Goal: Task Accomplishment & Management: Use online tool/utility

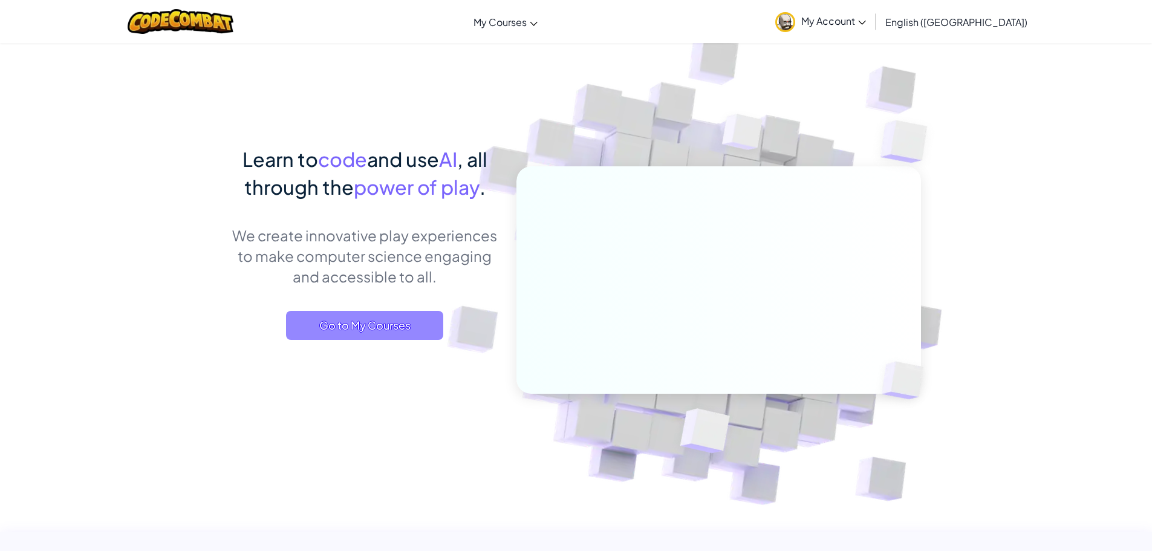
click at [345, 316] on span "Go to My Courses" at bounding box center [364, 325] width 157 height 29
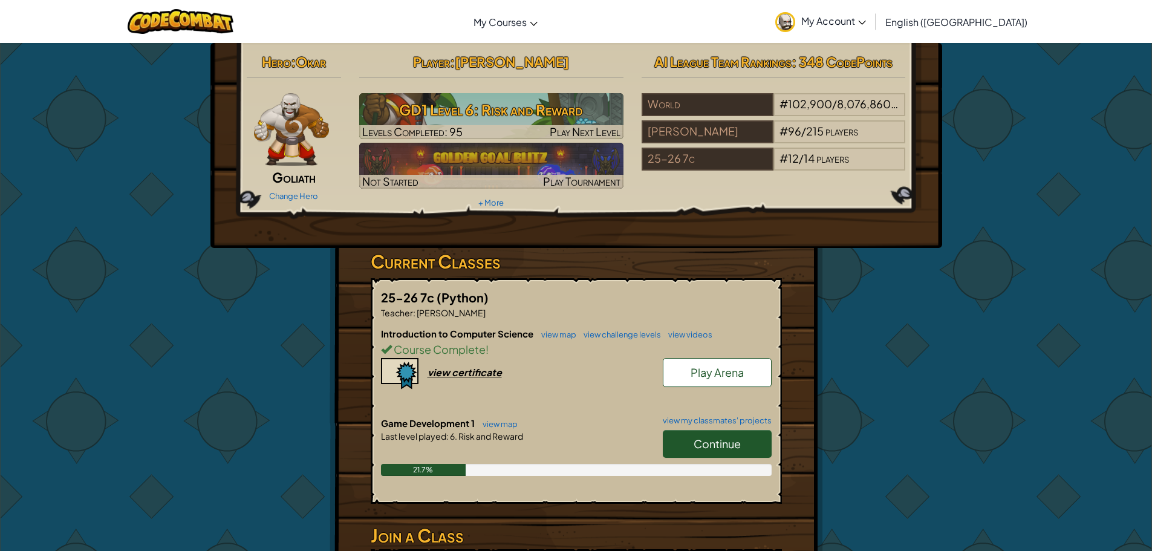
click at [732, 441] on span "Continue" at bounding box center [716, 443] width 47 height 14
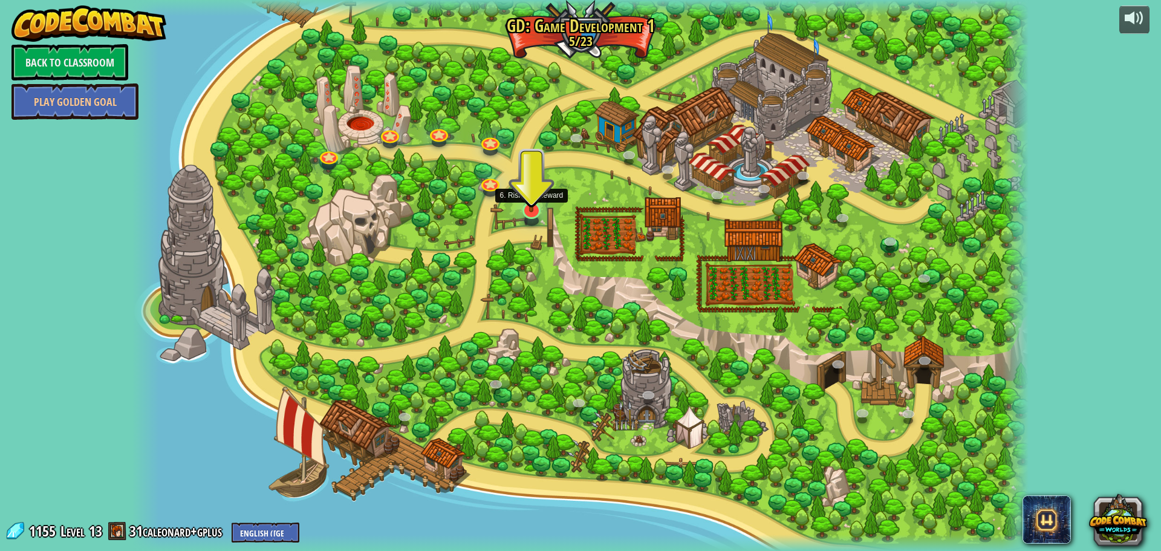
click at [528, 188] on img at bounding box center [531, 184] width 24 height 56
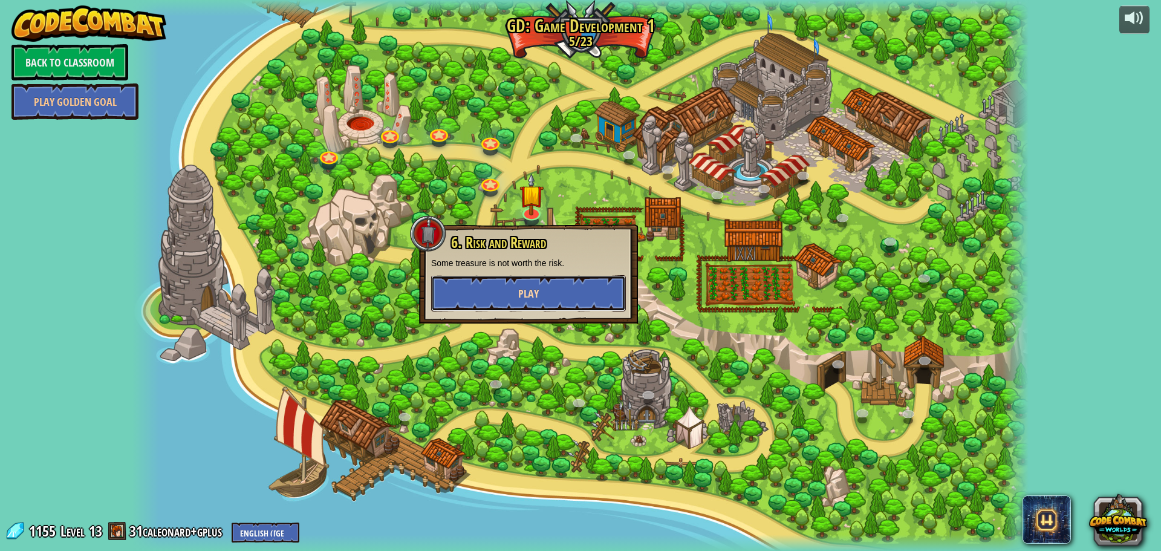
click at [452, 283] on button "Play" at bounding box center [528, 293] width 195 height 36
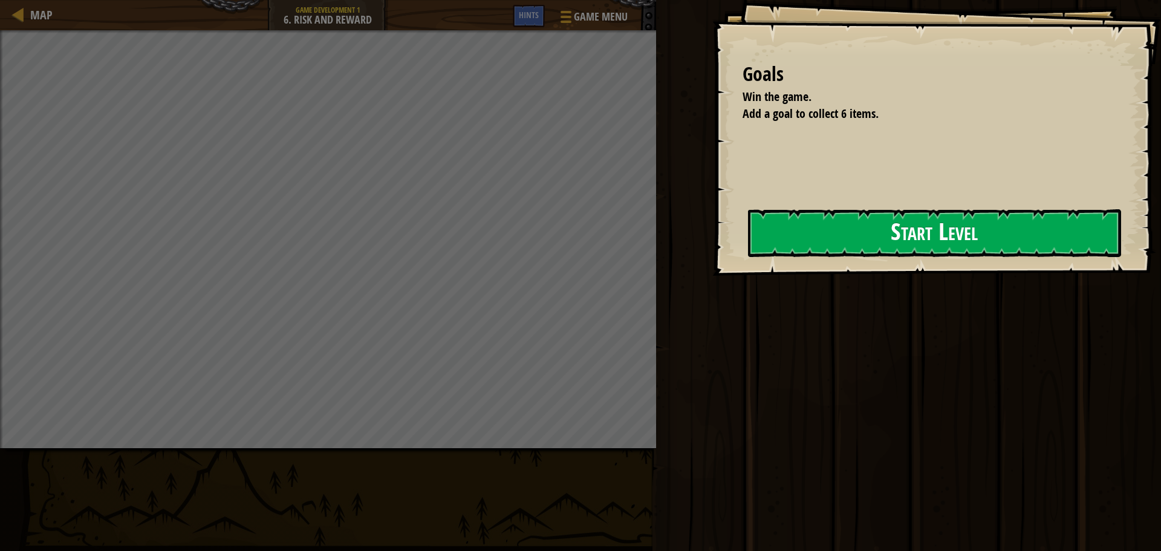
click at [840, 224] on button "Start Level" at bounding box center [934, 233] width 373 height 48
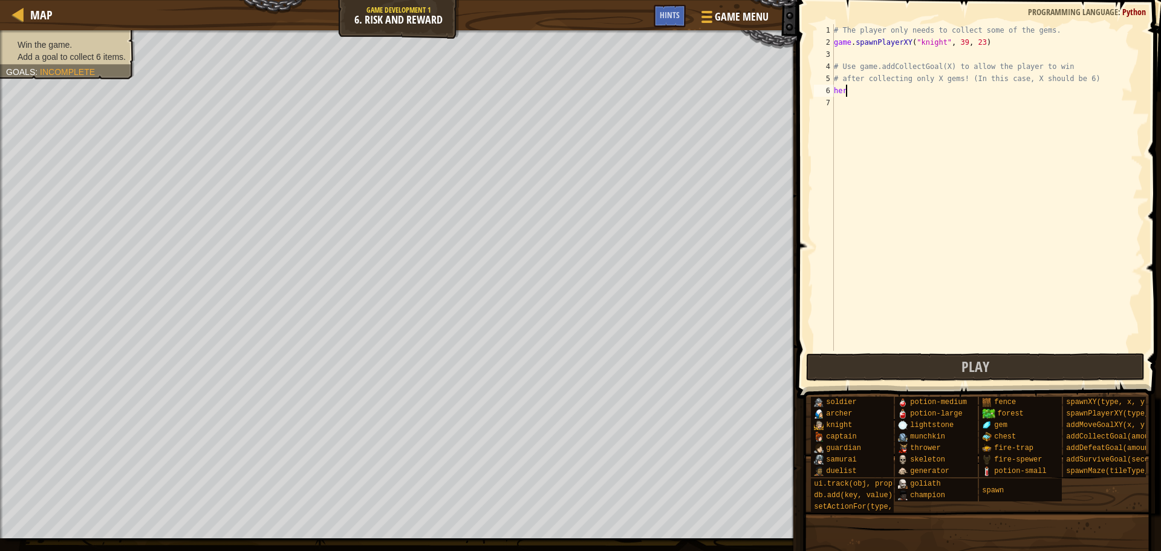
scroll to position [5, 0]
type textarea "h"
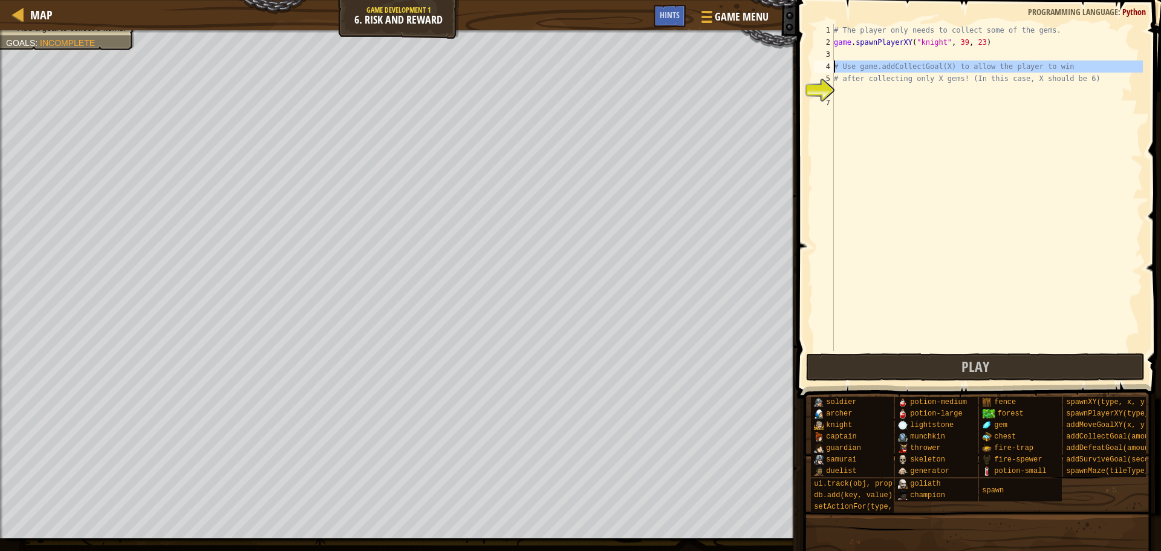
click at [818, 70] on div "4" at bounding box center [824, 66] width 20 height 12
type textarea "# Use game.addCollectGoal(X) to allow the player to win"
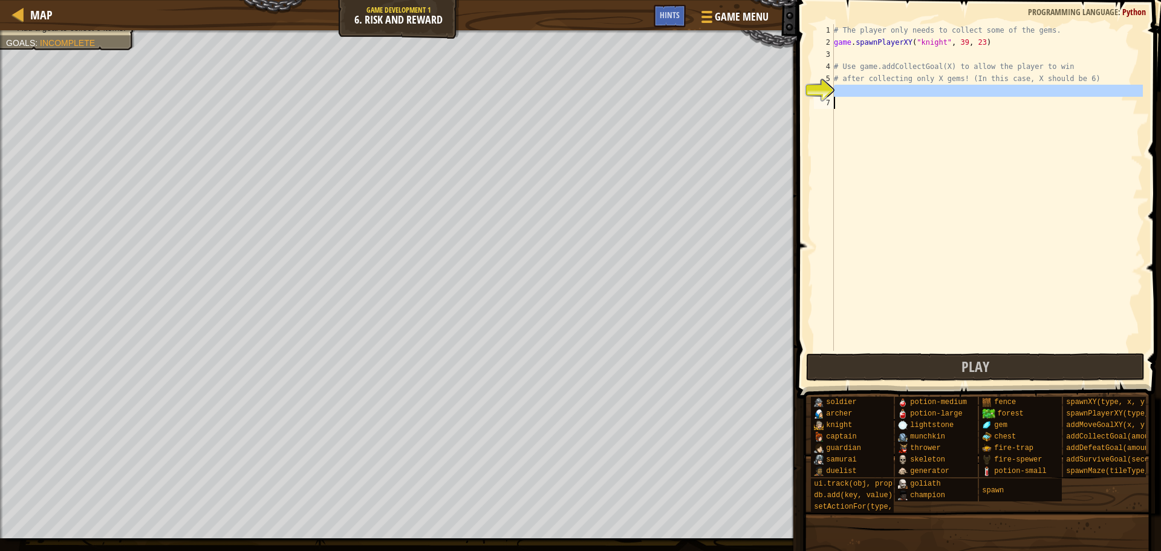
drag, startPoint x: 818, startPoint y: 85, endPoint x: 818, endPoint y: 100, distance: 15.1
click at [823, 85] on div "6" at bounding box center [824, 91] width 20 height 12
type textarea "# after collecting only X gems! (In this case, X should be 6)"
click at [837, 90] on div "# The player only needs to collect some of the gems. game . spawnPlayerXY ( "kn…" at bounding box center [986, 199] width 311 height 351
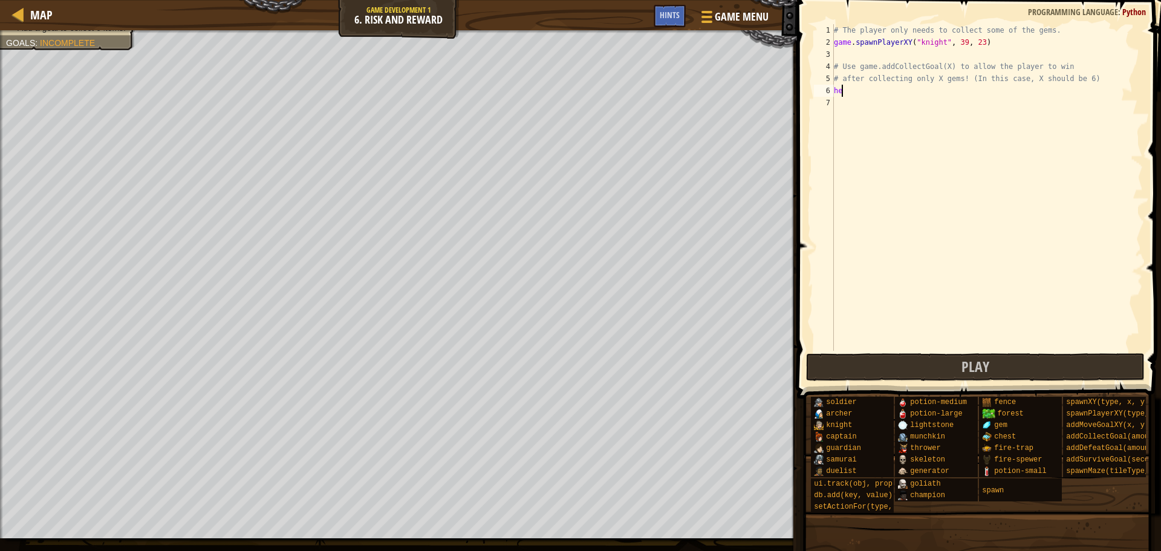
type textarea "h"
type textarea "# after collecting only X gems! (In this case, X should be 6)game"
click at [846, 92] on div "# The player only needs to collect some of the gems. game . spawnPlayerXY ( "kn…" at bounding box center [986, 199] width 311 height 351
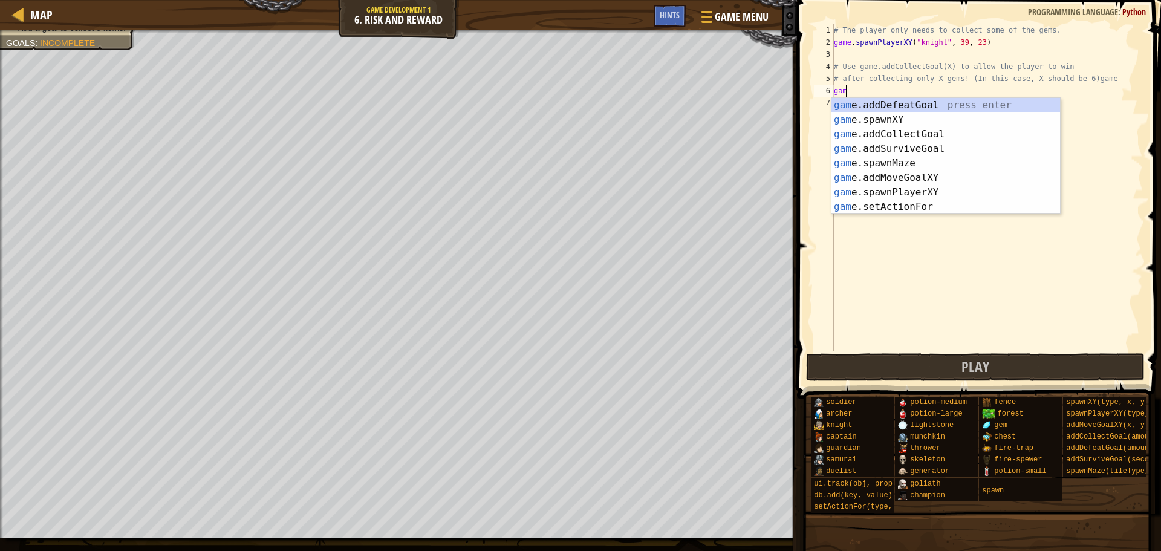
type textarea "game"
click at [923, 118] on div "game .addDefeatGoal press enter game .addCollectGoal press enter game .addSurvi…" at bounding box center [945, 170] width 228 height 145
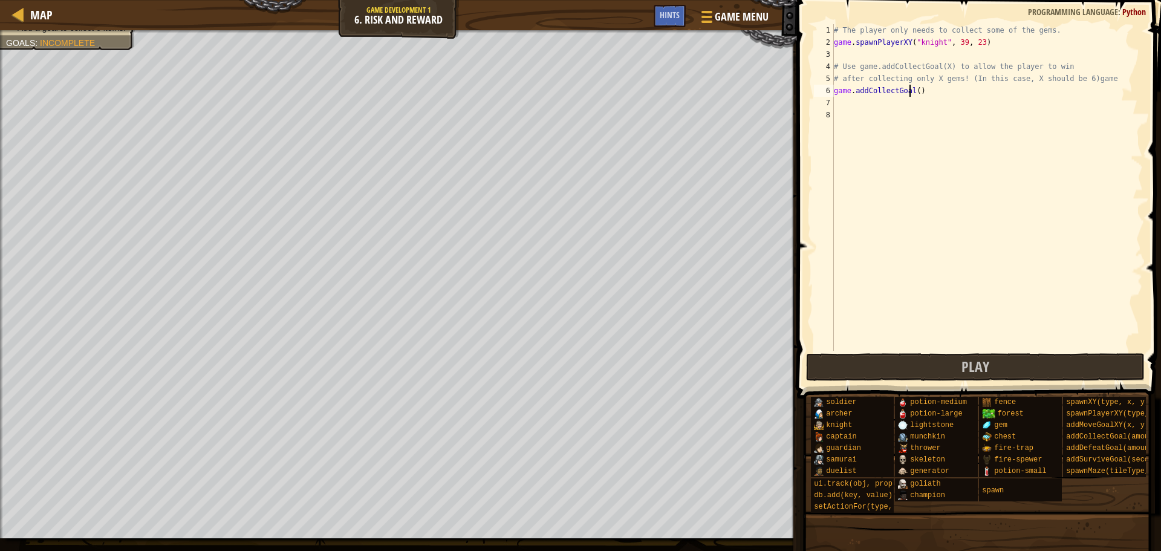
click at [910, 88] on div "# The player only needs to collect some of the gems. game . spawnPlayerXY ( "kn…" at bounding box center [986, 199] width 311 height 351
click at [912, 88] on div "# The player only needs to collect some of the gems. game . spawnPlayerXY ( "kn…" at bounding box center [986, 199] width 311 height 351
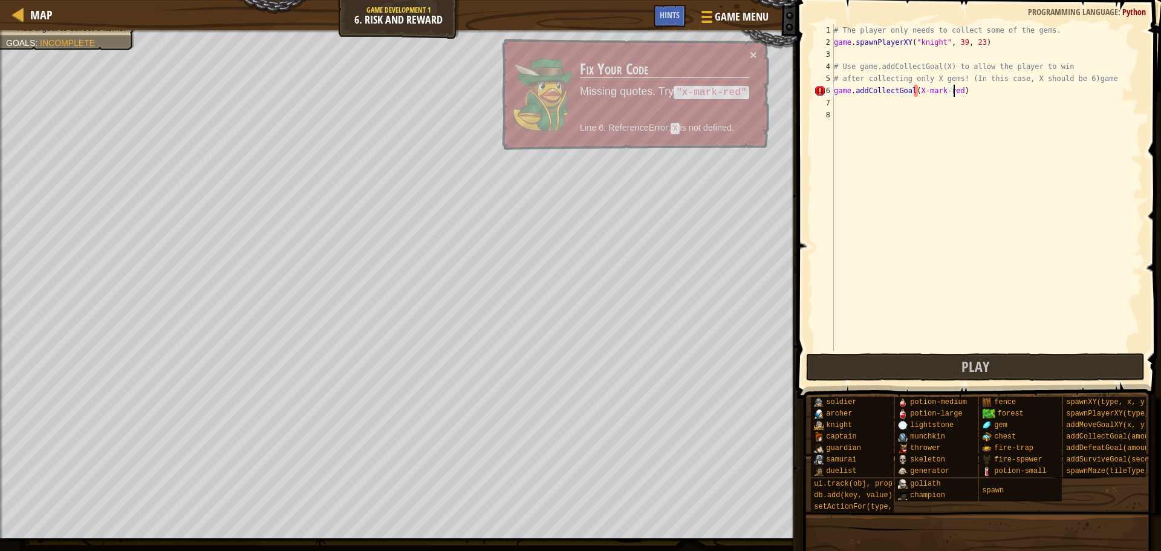
scroll to position [5, 10]
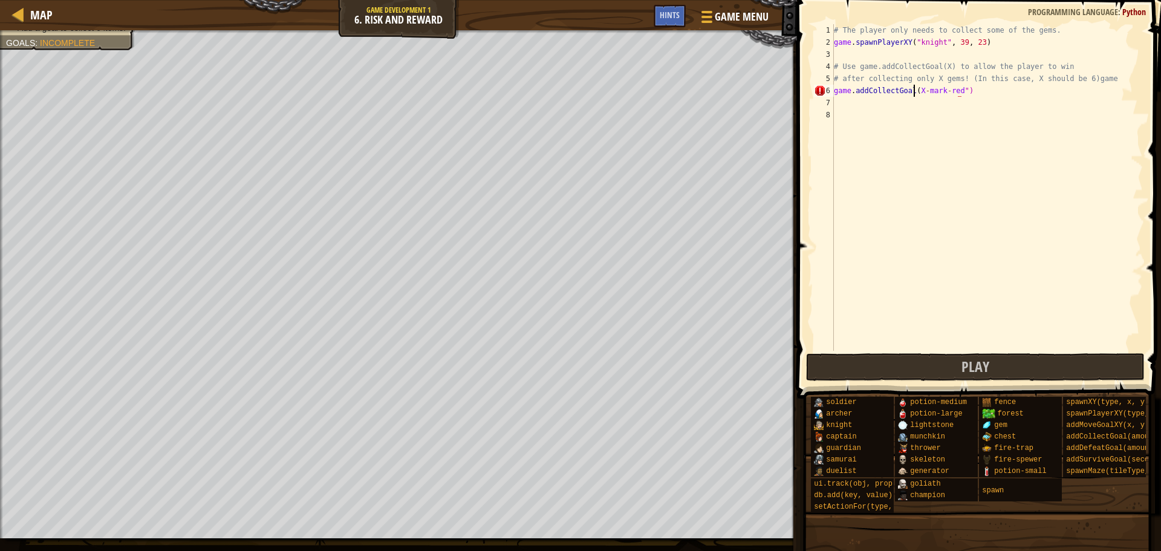
click at [913, 93] on div "# The player only needs to collect some of the gems. game . spawnPlayerXY ( "kn…" at bounding box center [986, 199] width 311 height 351
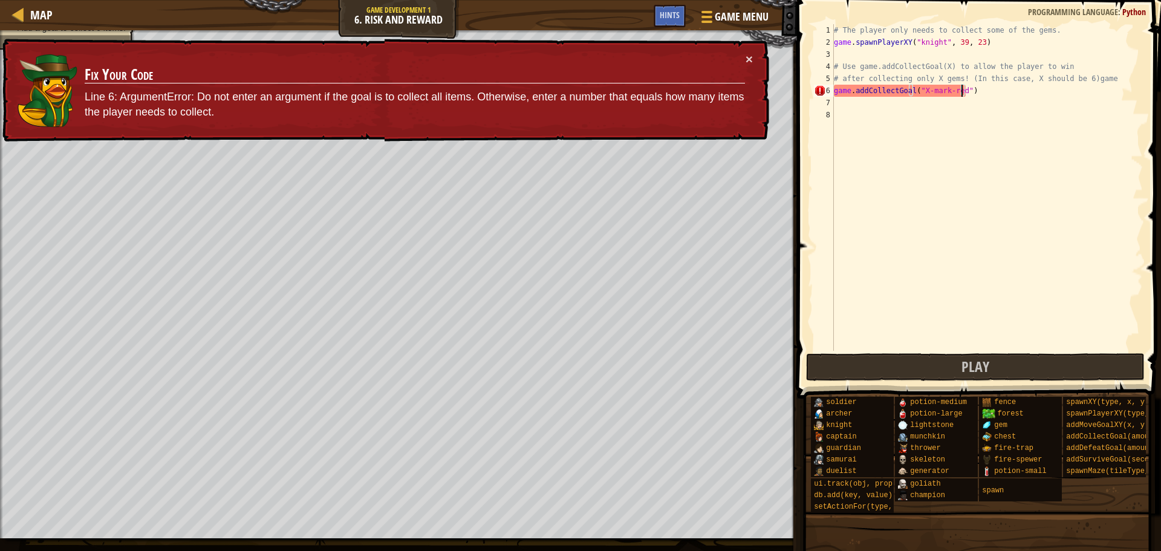
click at [961, 88] on div "# The player only needs to collect some of the gems. game . spawnPlayerXY ( "kn…" at bounding box center [986, 199] width 311 height 351
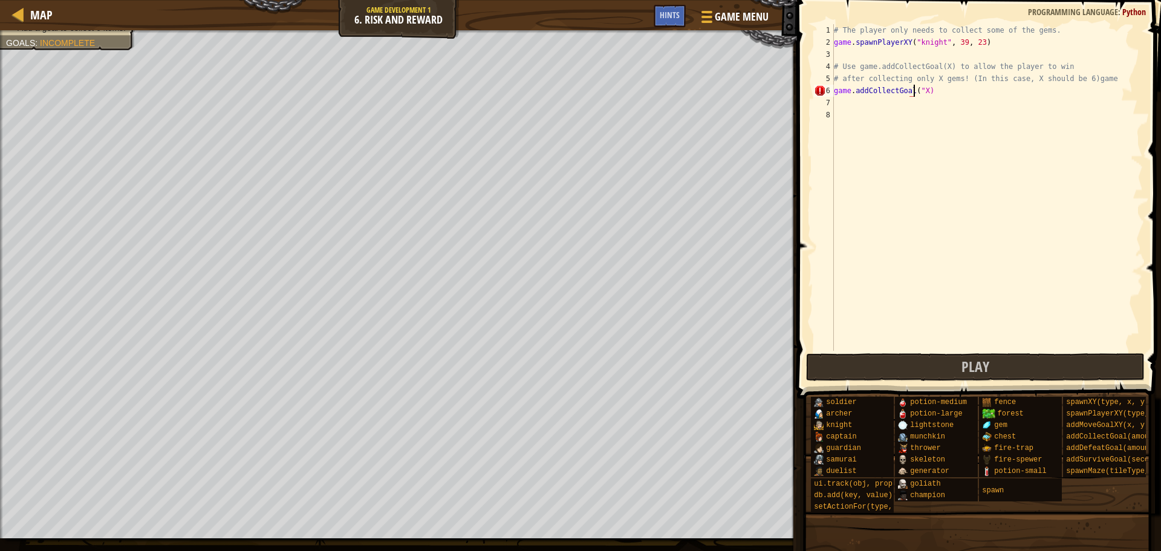
click at [914, 88] on div "# The player only needs to collect some of the gems. game . spawnPlayerXY ( "kn…" at bounding box center [986, 199] width 311 height 351
click at [918, 88] on div "# The player only needs to collect some of the gems. game . spawnPlayerXY ( "kn…" at bounding box center [986, 199] width 311 height 351
type textarea "game.addCollectGoal(X)"
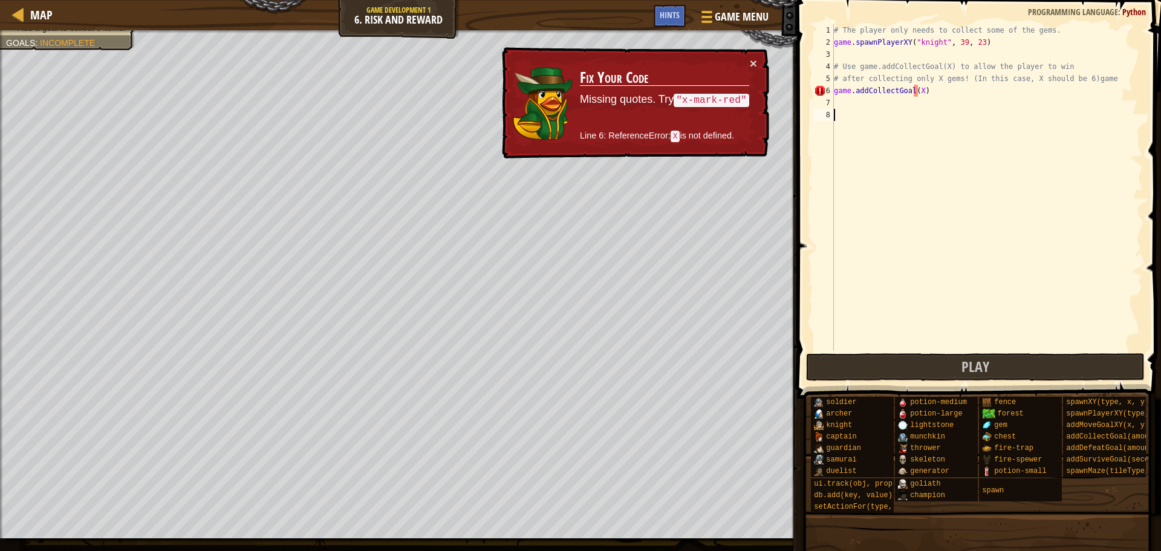
click at [847, 218] on div "# The player only needs to collect some of the gems. game . spawnPlayerXY ( "kn…" at bounding box center [986, 199] width 311 height 351
click at [903, 88] on div "# The player only needs to collect some of the gems. game . spawnPlayerXY ( "kn…" at bounding box center [986, 199] width 311 height 351
click at [908, 88] on div "# The player only needs to collect some of the gems. game . spawnPlayerXY ( "kn…" at bounding box center [986, 199] width 311 height 351
click at [915, 88] on div "# The player only needs to collect some of the gems. game . spawnPlayerXY ( "kn…" at bounding box center [986, 199] width 311 height 351
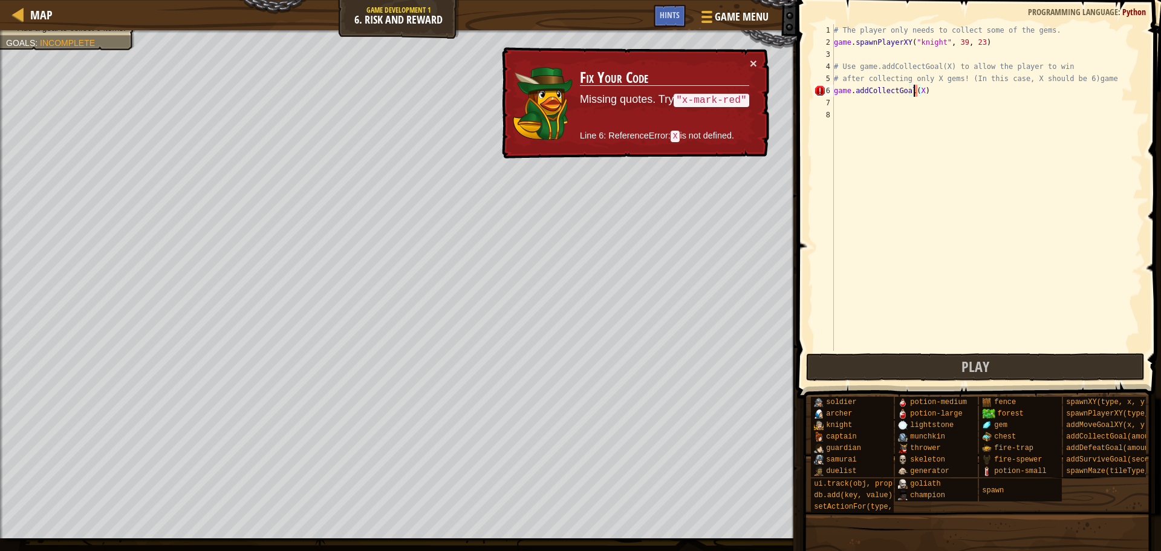
scroll to position [5, 7]
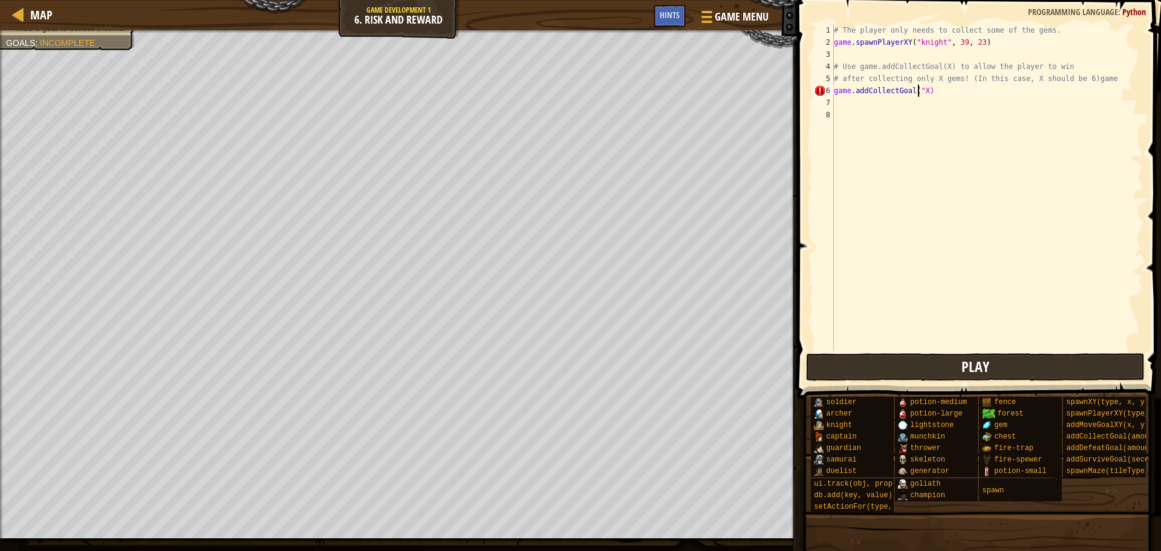
type textarea "game.addCollectGoal("X)"
click at [922, 371] on button "Play" at bounding box center [975, 367] width 339 height 28
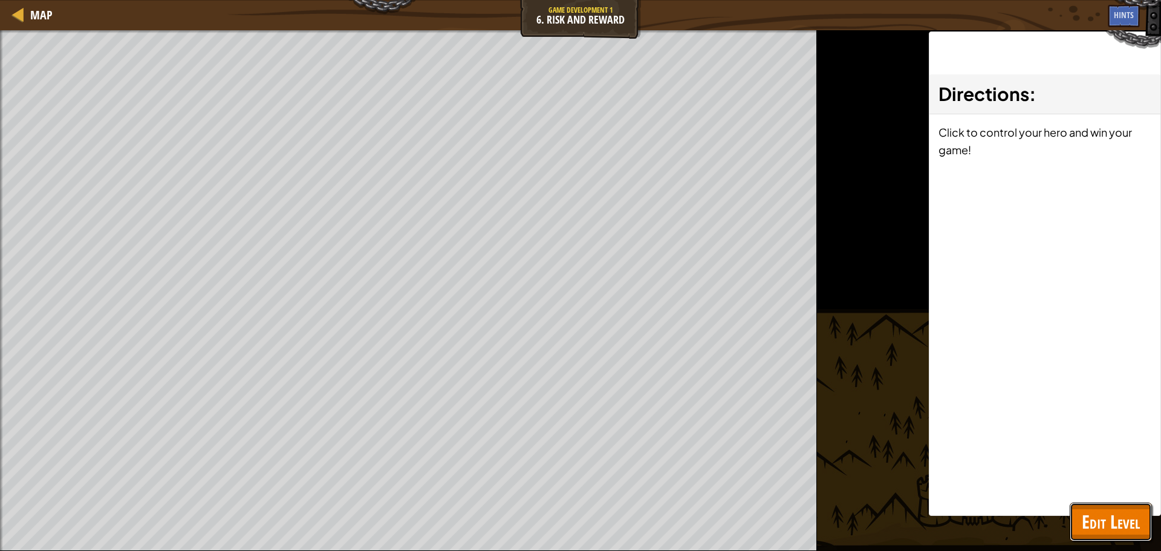
click at [1110, 515] on span "Edit Level" at bounding box center [1110, 521] width 58 height 25
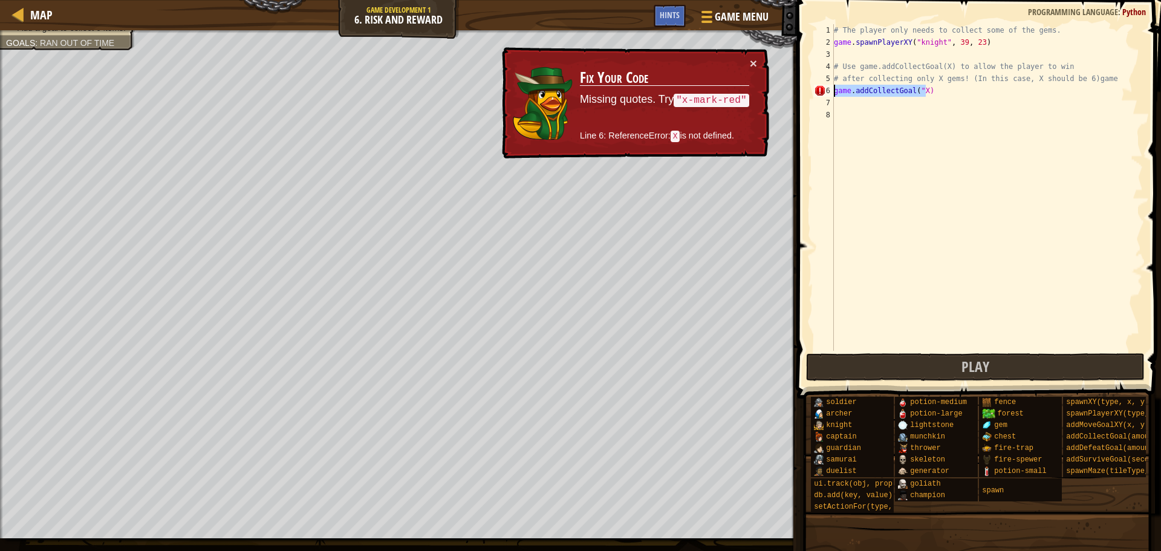
drag, startPoint x: 967, startPoint y: 96, endPoint x: 811, endPoint y: 90, distance: 156.0
click at [811, 90] on div "game.addCollectGoal("X) 1 2 3 4 5 6 7 8 # The player only needs to collect some…" at bounding box center [976, 187] width 331 height 326
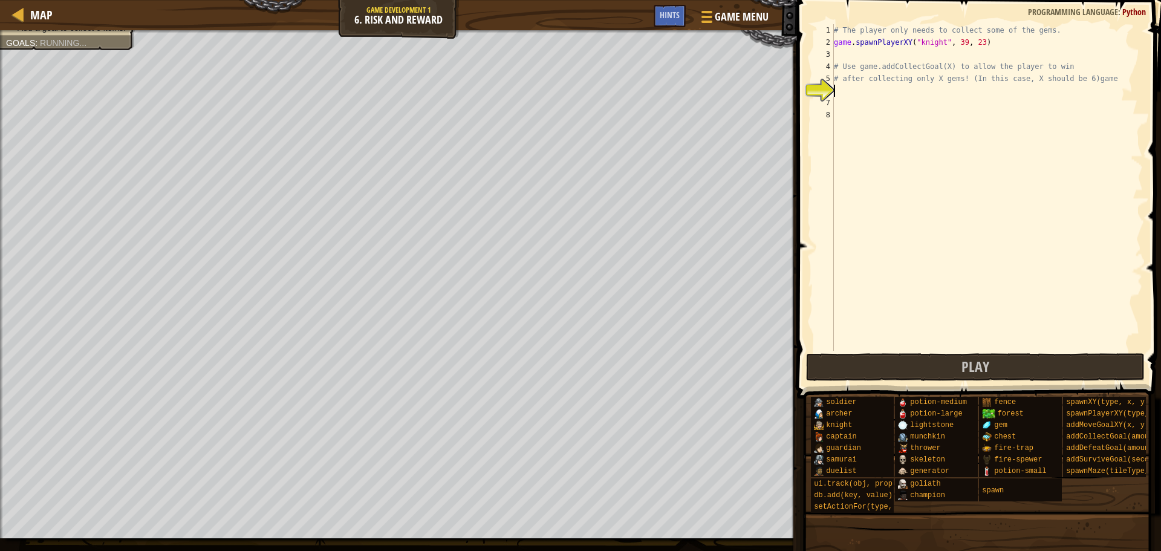
scroll to position [5, 0]
click at [901, 360] on button "Play" at bounding box center [975, 367] width 339 height 28
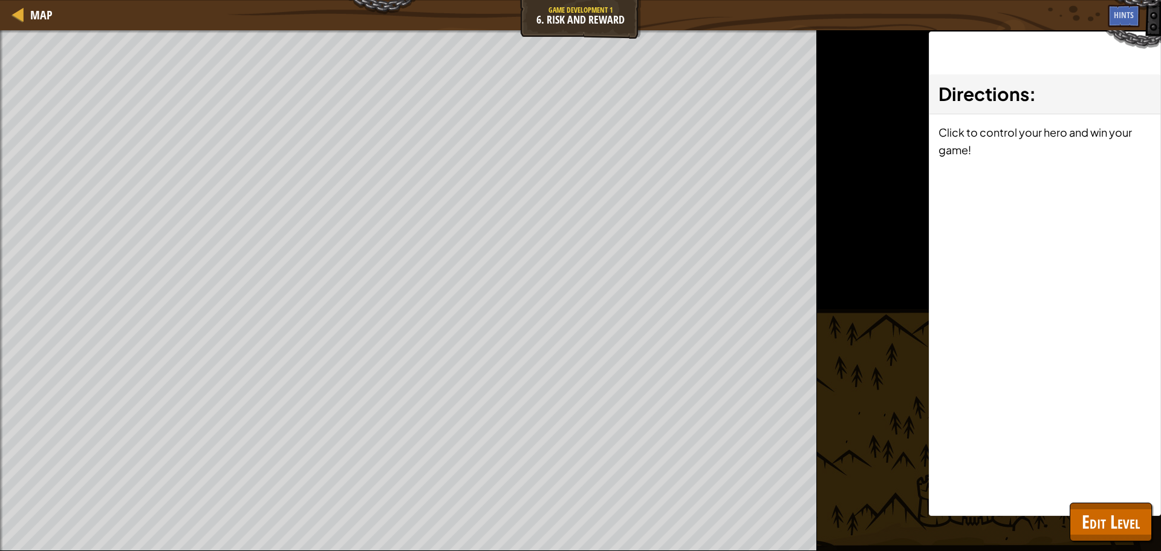
click at [866, 443] on div "Win the game. Add a goal to collect 6 items. Goals : Ran out of time ♫ Game" at bounding box center [580, 290] width 1161 height 520
click at [1076, 508] on button "Edit Level" at bounding box center [1110, 521] width 82 height 39
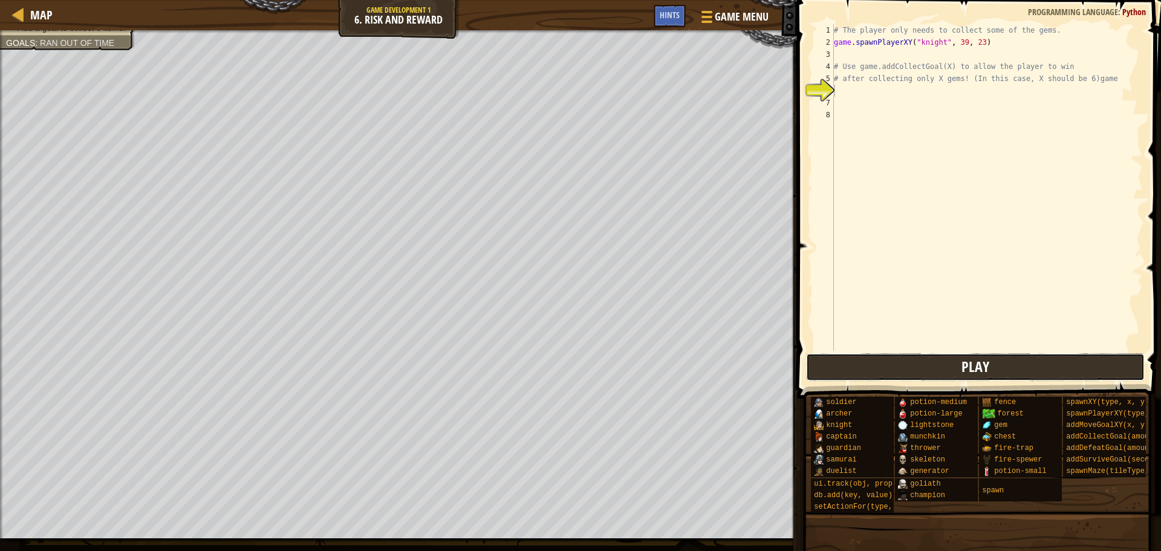
click at [1041, 364] on button "Play" at bounding box center [975, 367] width 339 height 28
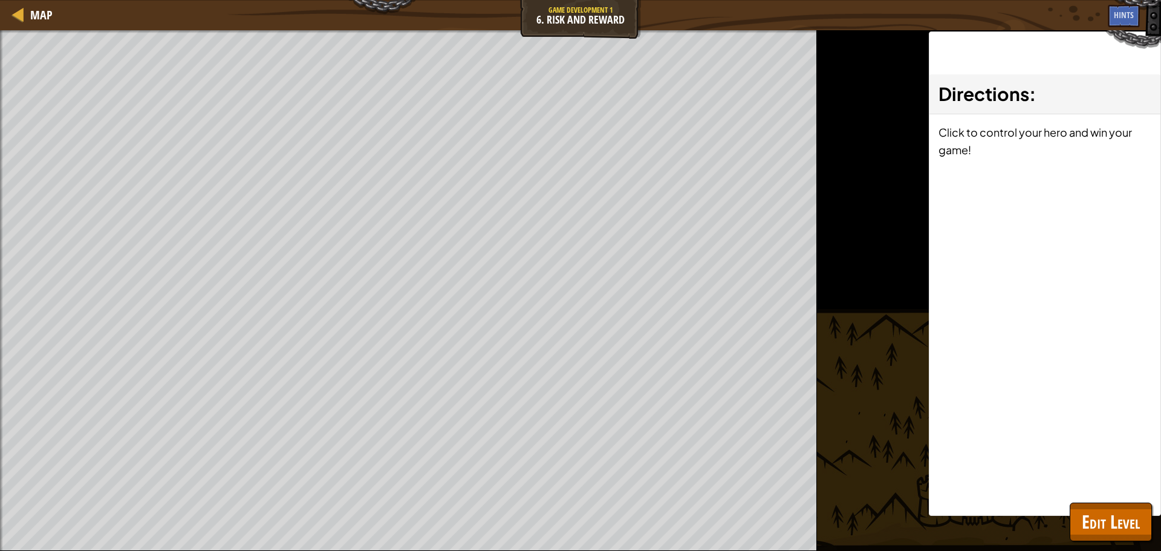
click at [870, 310] on div "Win the game. Add a goal to collect 6 items. Goals : Ran out of time ♫ Game" at bounding box center [580, 290] width 1161 height 520
click at [1098, 522] on span "Edit Level" at bounding box center [1110, 521] width 58 height 25
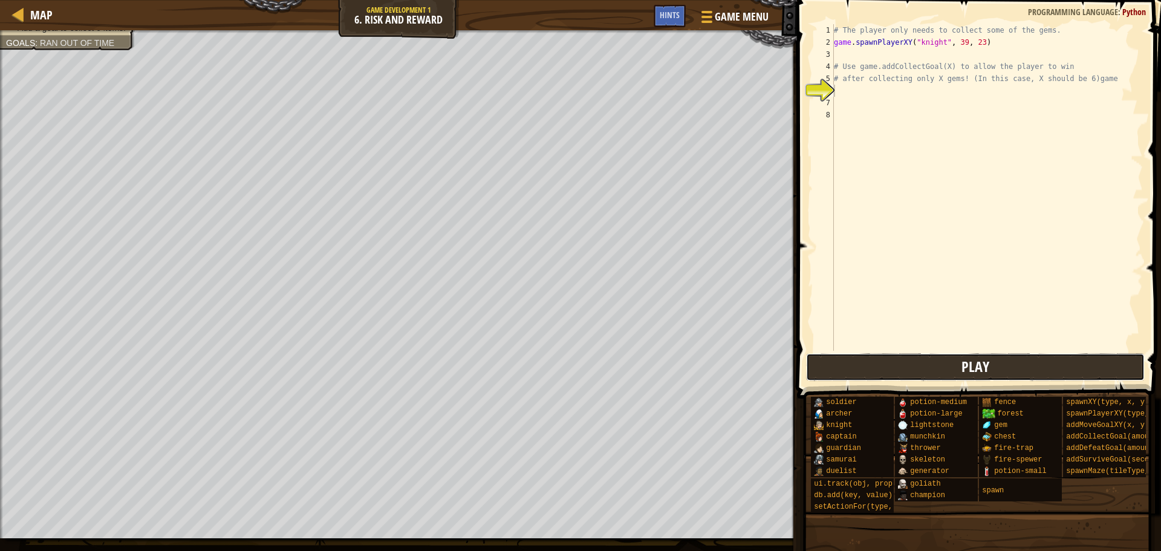
click at [1025, 362] on button "Play" at bounding box center [975, 367] width 339 height 28
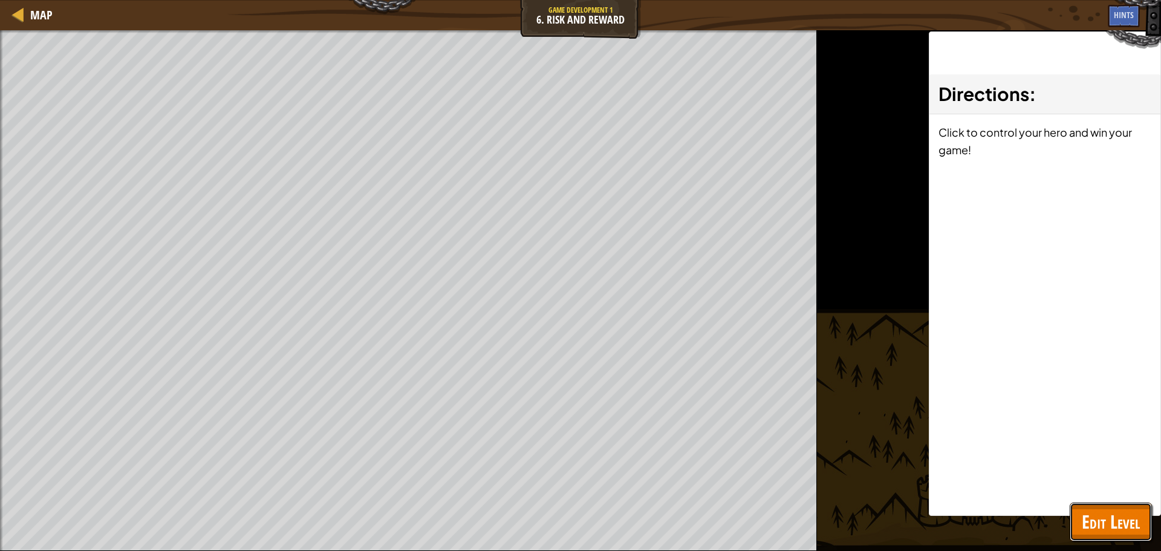
click at [1114, 522] on span "Edit Level" at bounding box center [1110, 521] width 58 height 25
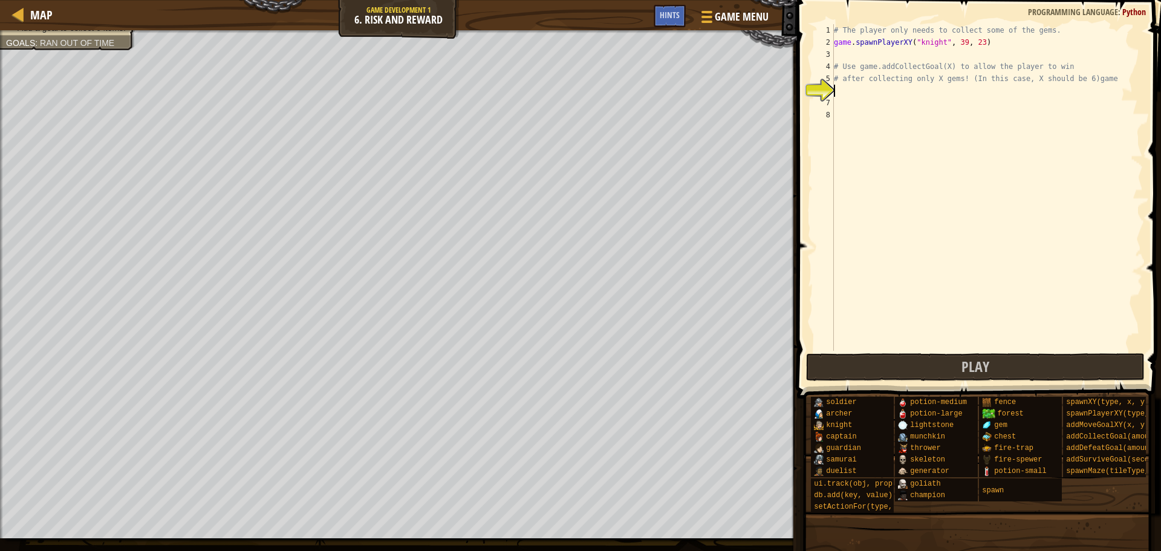
click at [866, 95] on div "# The player only needs to collect some of the gems. game . spawnPlayerXY ( "kn…" at bounding box center [986, 199] width 311 height 351
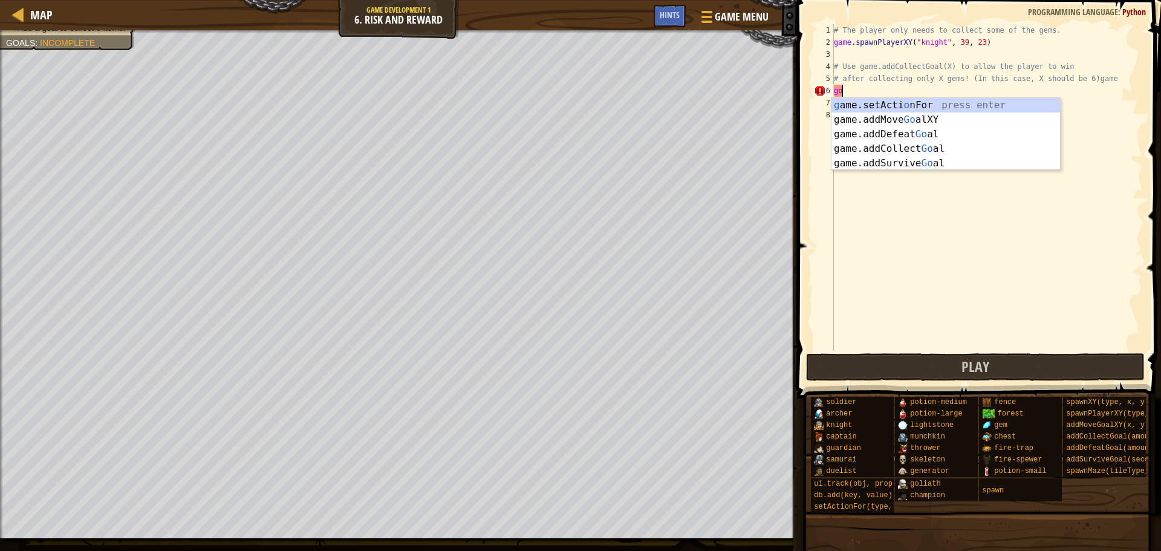
type textarea "goal"
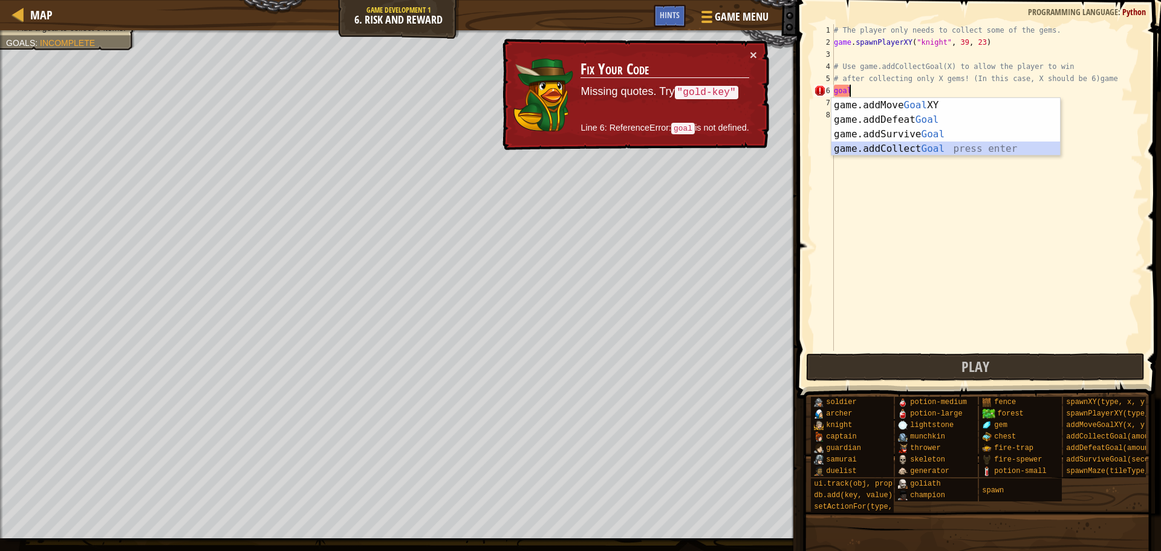
click at [881, 147] on div "game.addMove Goal XY press enter game.addDefeat Goal press enter game.addSurviv…" at bounding box center [945, 141] width 228 height 87
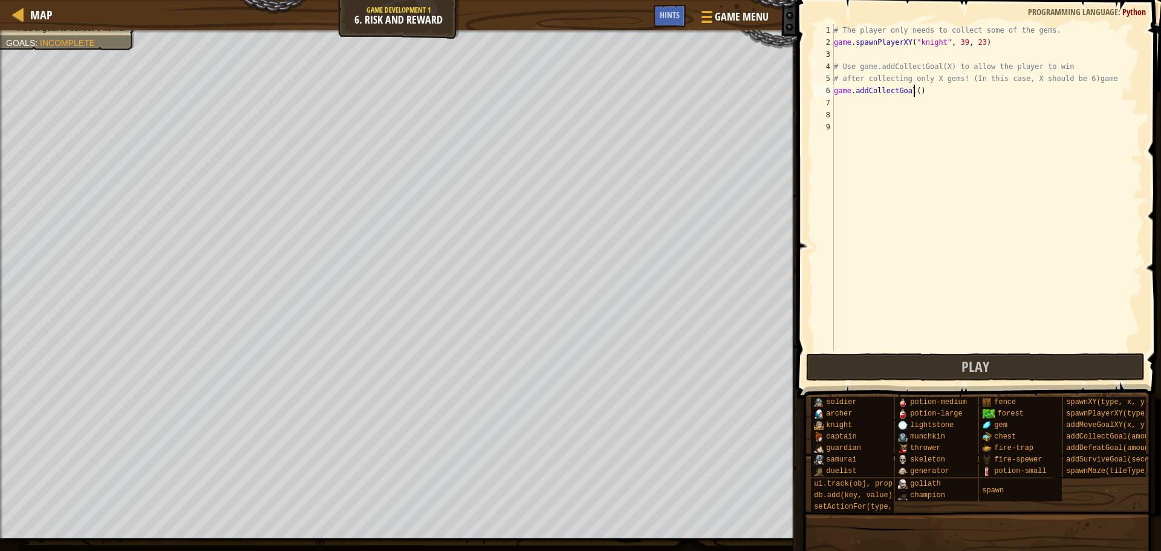
click at [912, 91] on div "# The player only needs to collect some of the gems. game . spawnPlayerXY ( "kn…" at bounding box center [986, 199] width 311 height 351
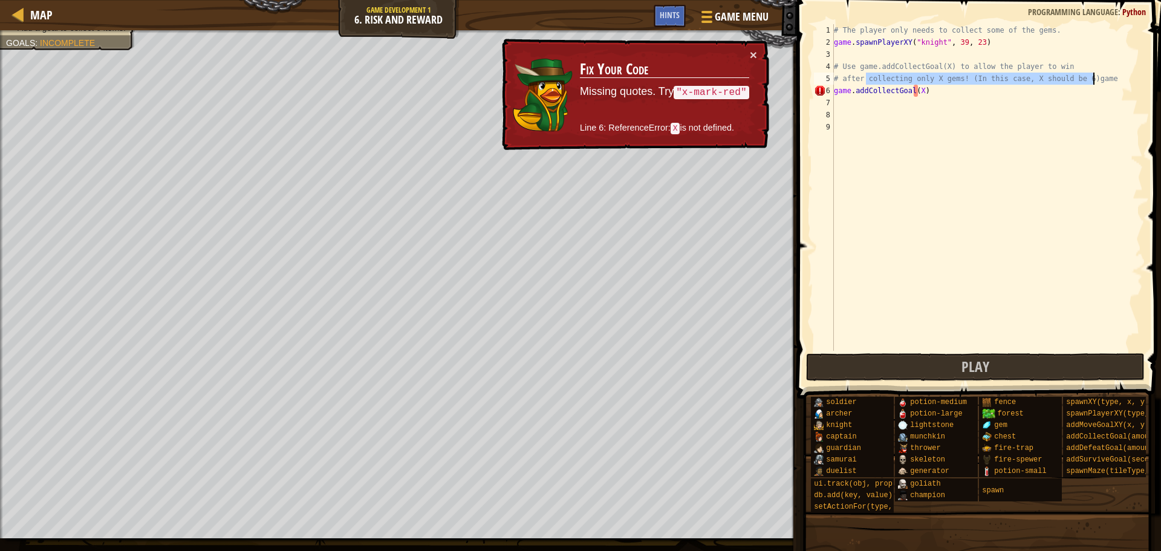
drag, startPoint x: 899, startPoint y: 79, endPoint x: 1118, endPoint y: 80, distance: 218.8
click at [1118, 80] on div "# The player only needs to collect some of the gems. game . spawnPlayerXY ( "kn…" at bounding box center [986, 199] width 311 height 351
drag, startPoint x: 962, startPoint y: 77, endPoint x: 1078, endPoint y: 78, distance: 115.5
click at [1078, 78] on div "# The player only needs to collect some of the gems. game . spawnPlayerXY ( "kn…" at bounding box center [986, 199] width 311 height 351
click at [917, 92] on div "# The player only needs to collect some of the gems. game . spawnPlayerXY ( "kn…" at bounding box center [986, 199] width 311 height 351
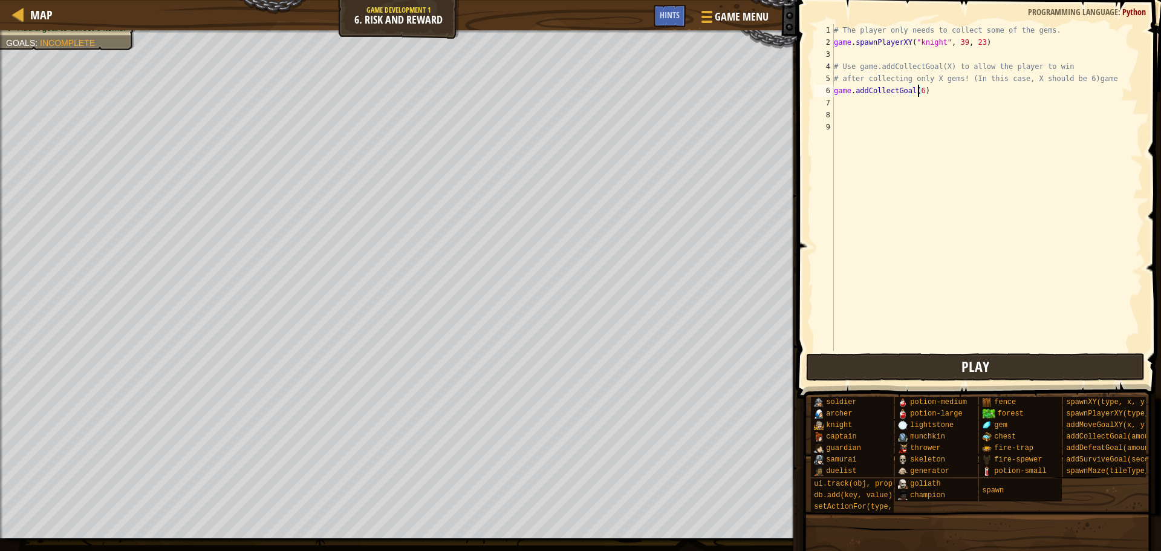
type textarea "game.addCollectGoal(6)"
click at [844, 369] on button "Play" at bounding box center [975, 367] width 339 height 28
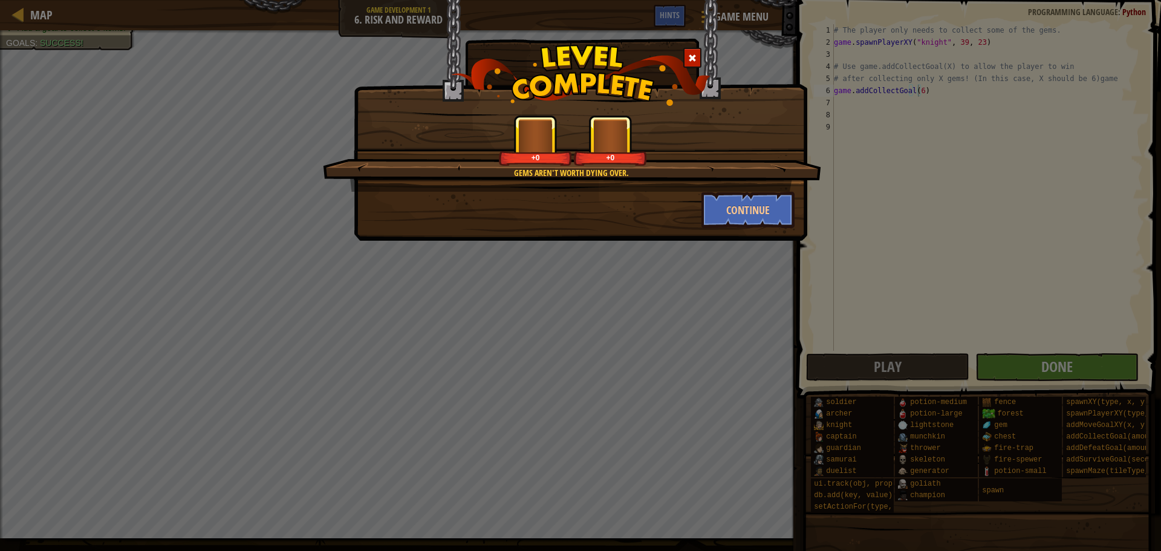
click at [1028, 369] on div "Gems aren't worth dying over. +0 +0 Continue" at bounding box center [580, 275] width 1161 height 551
click at [727, 206] on button "Continue" at bounding box center [748, 210] width 94 height 36
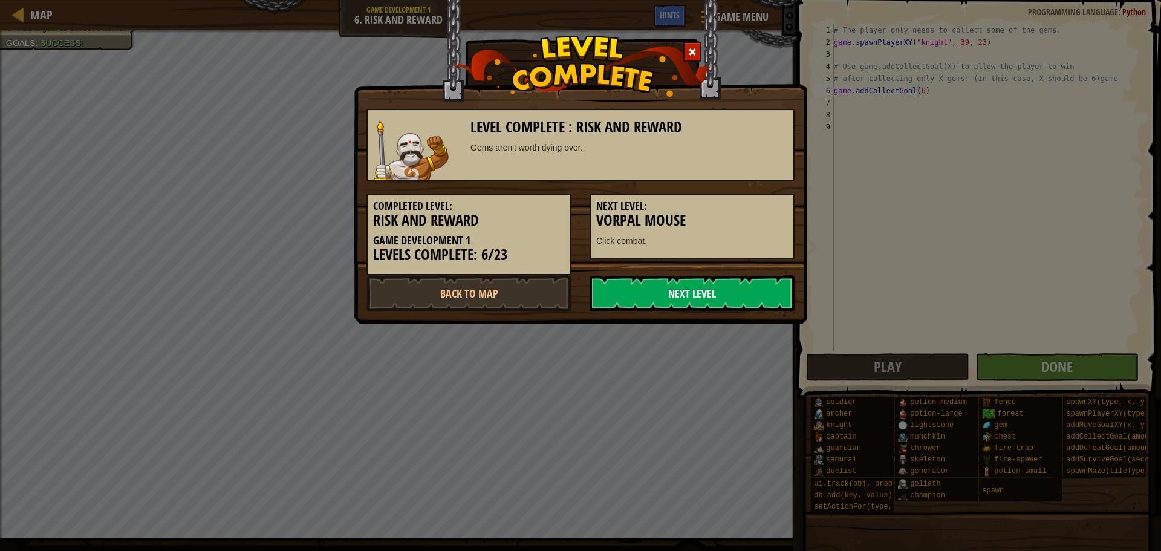
click at [691, 300] on link "Next Level" at bounding box center [691, 293] width 205 height 36
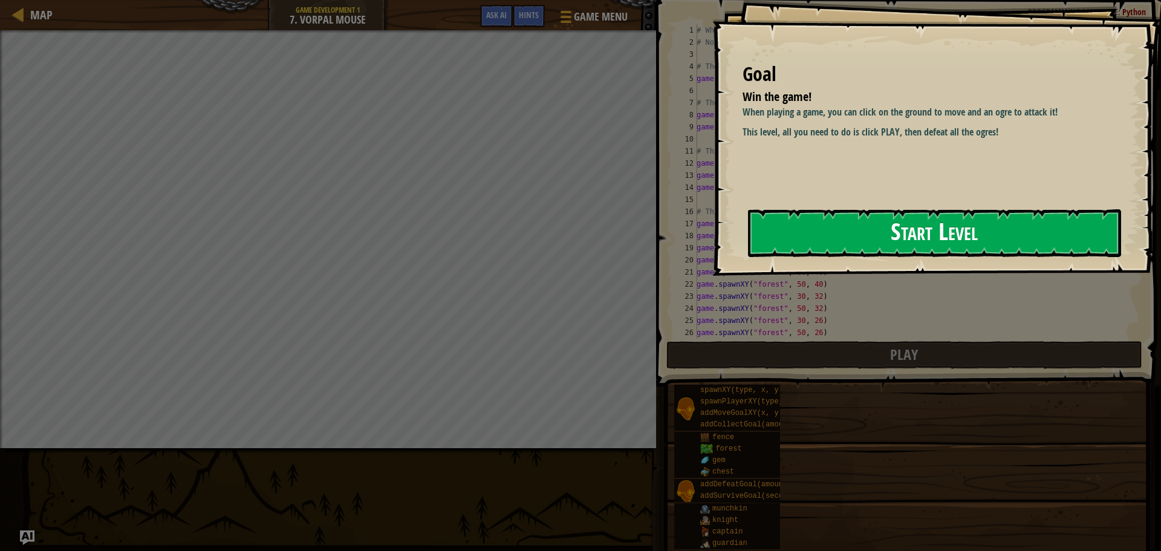
click at [963, 230] on button "Start Level" at bounding box center [934, 233] width 373 height 48
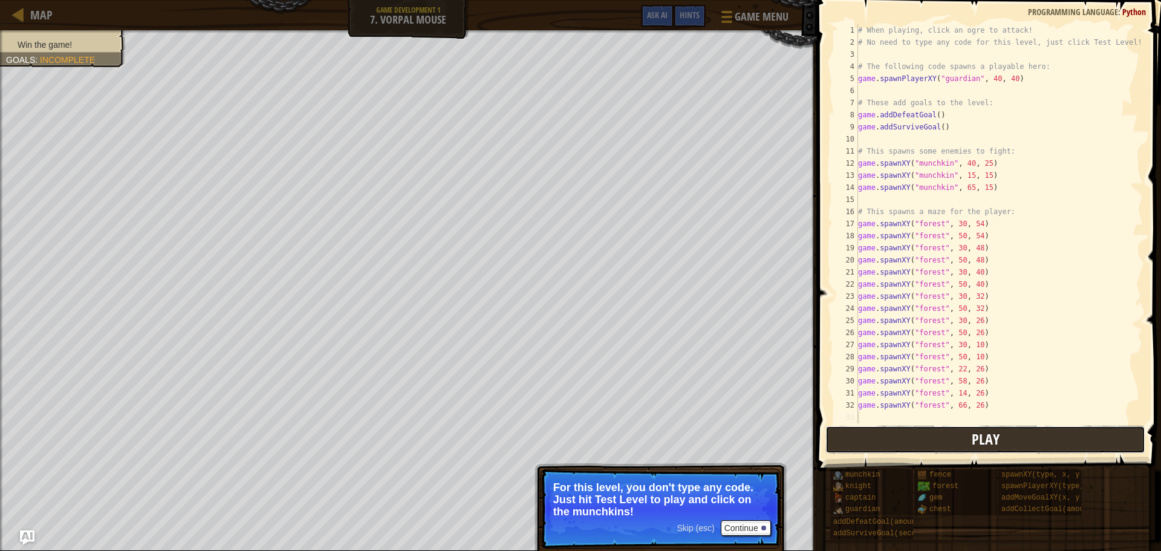
click at [990, 439] on span "Play" at bounding box center [985, 438] width 28 height 19
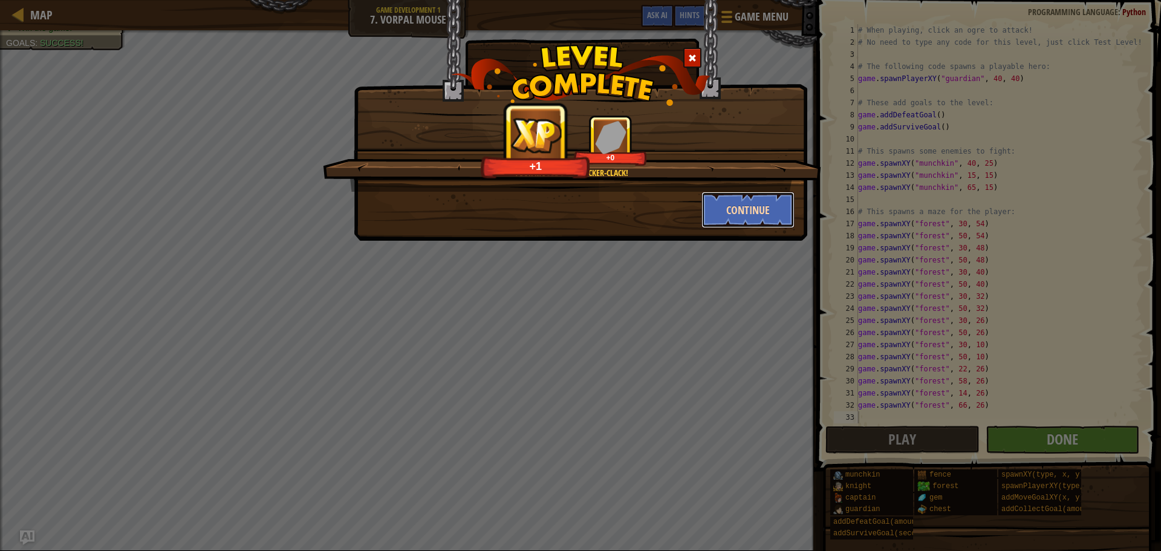
click at [734, 199] on button "Continue" at bounding box center [748, 210] width 94 height 36
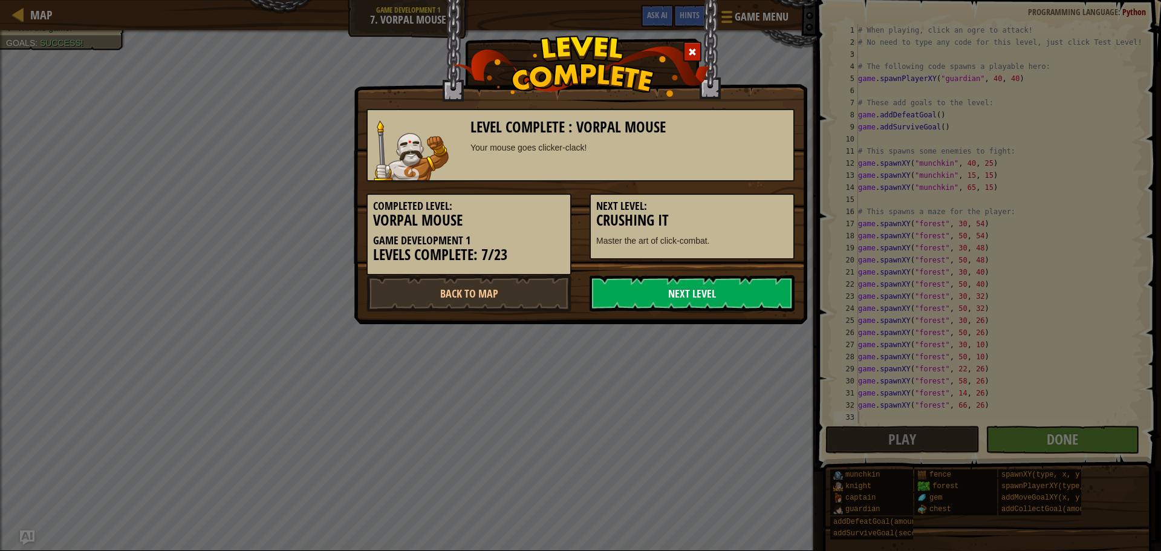
click at [688, 303] on link "Next Level" at bounding box center [691, 293] width 205 height 36
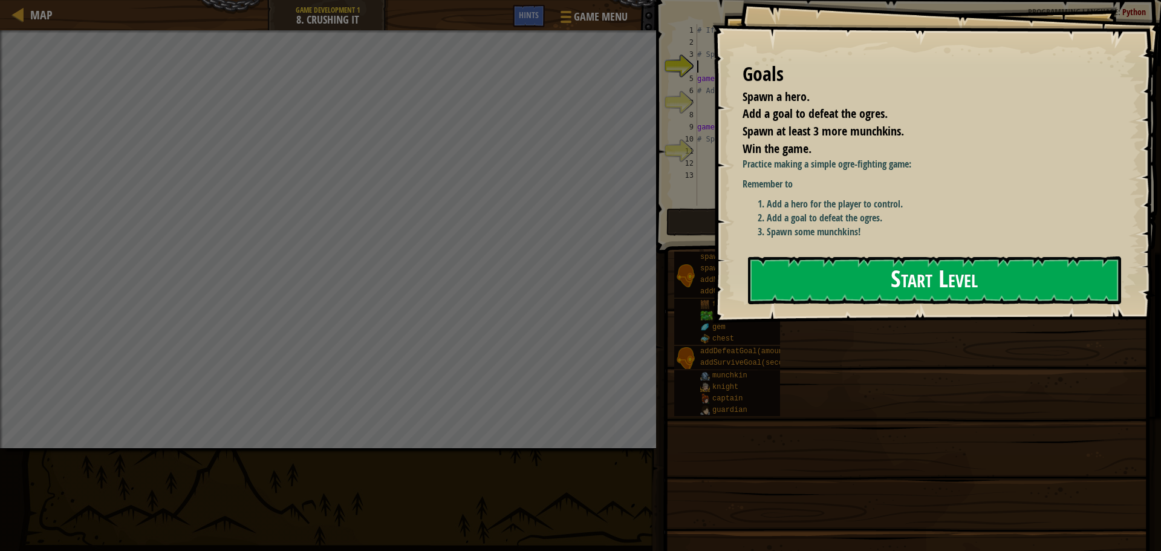
click at [864, 277] on button "Start Level" at bounding box center [934, 280] width 373 height 48
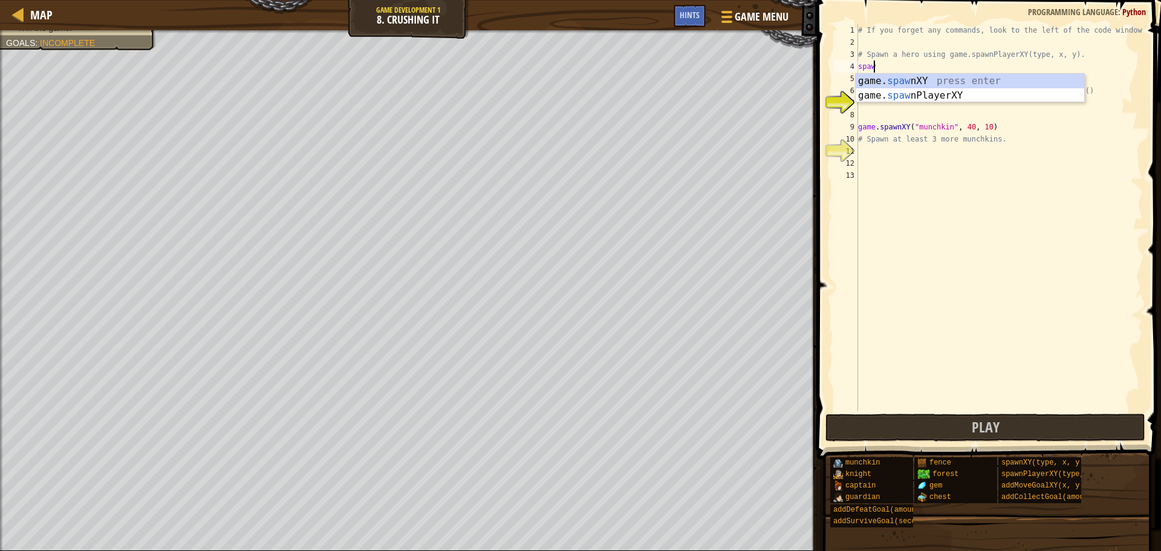
scroll to position [5, 1]
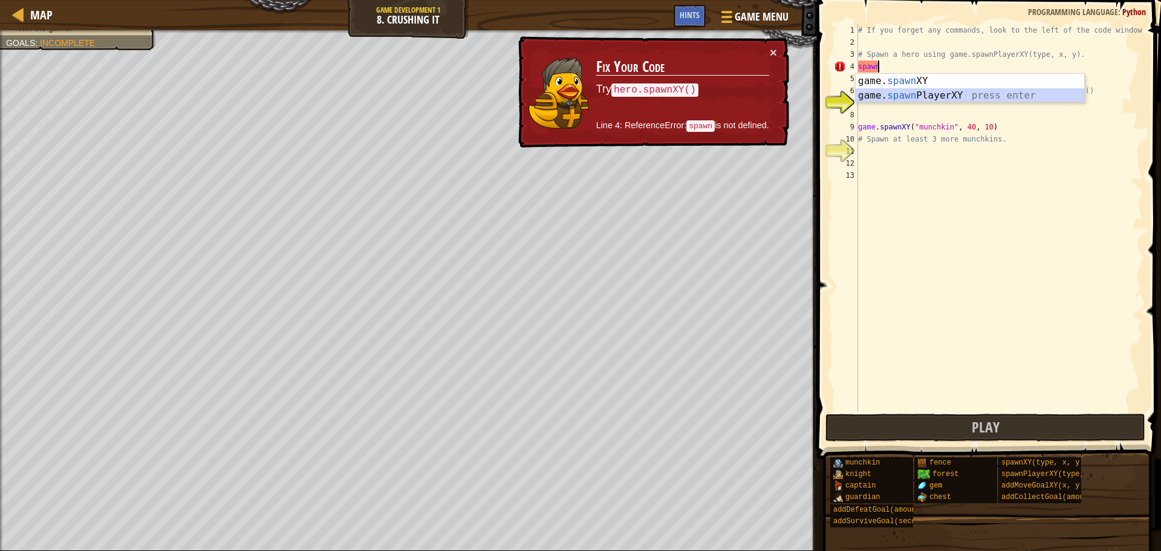
click at [912, 94] on div "game. spawn XY press enter game. spawn PlayerXY press enter" at bounding box center [969, 103] width 228 height 58
type textarea "player = game.spawnPlayerXY("captain", 36, 30)"
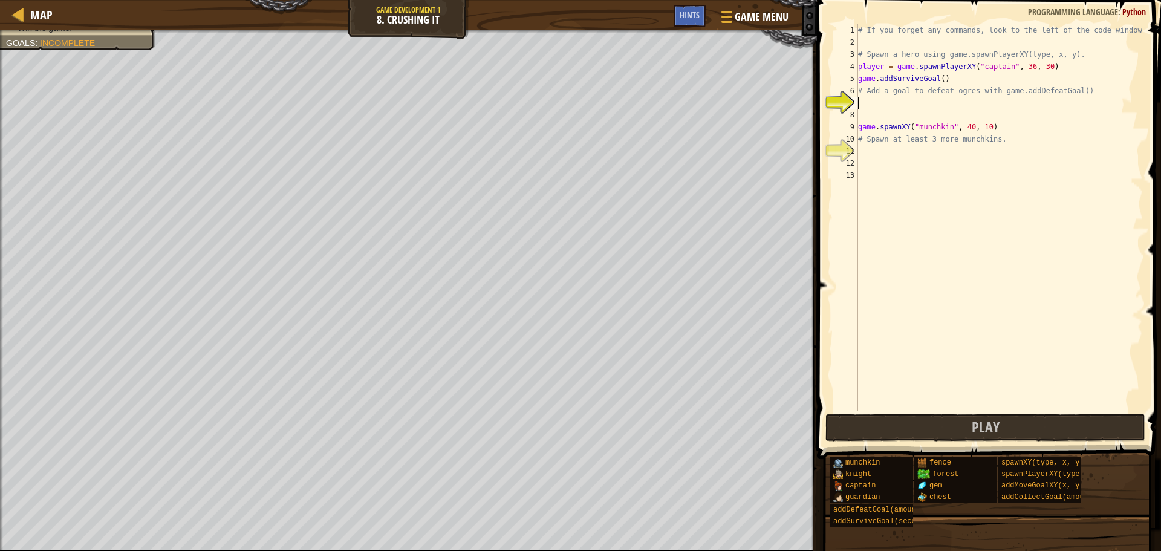
click at [885, 104] on div "# If you forget any commands, look to the left of the code window! # Spawn a he…" at bounding box center [998, 229] width 287 height 411
type textarea "defeat"
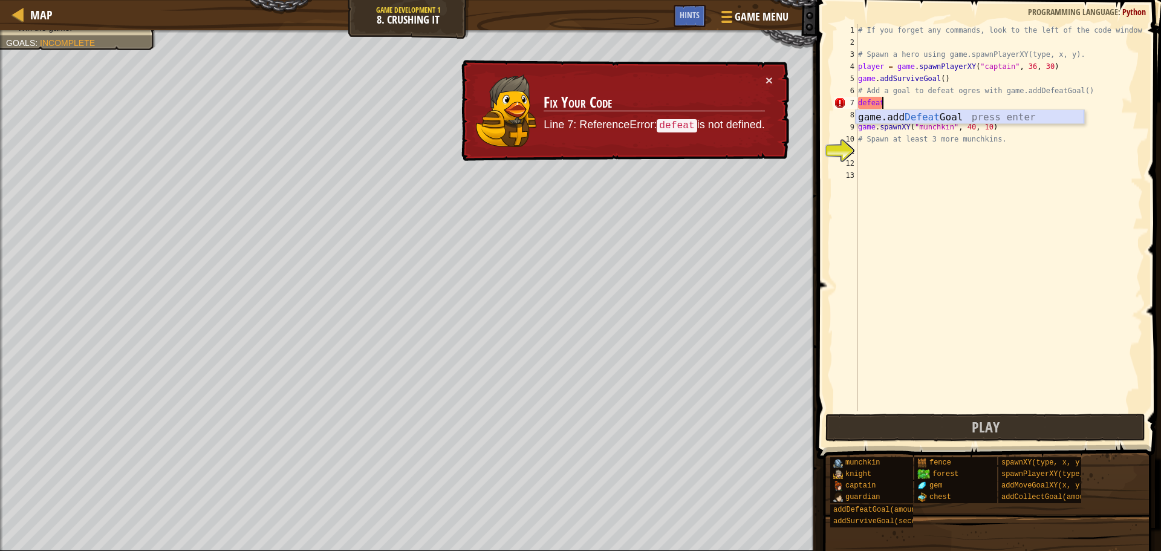
click at [922, 110] on div "game.add Defeat Goal press enter" at bounding box center [969, 132] width 228 height 44
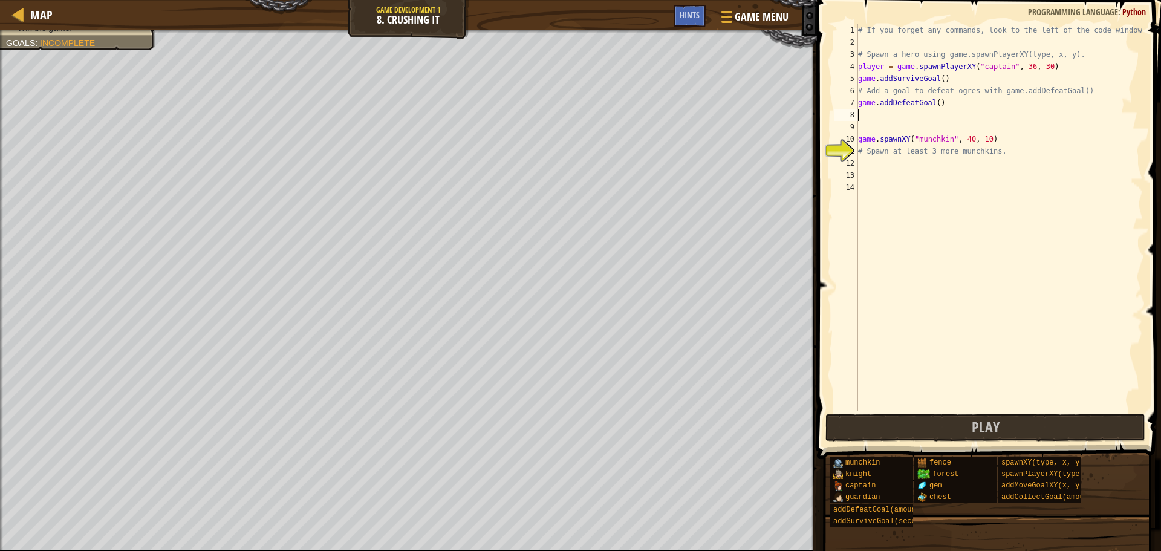
scroll to position [5, 0]
click at [863, 167] on div "# If you forget any commands, look to the left of the code window! # Spawn a he…" at bounding box center [998, 229] width 287 height 411
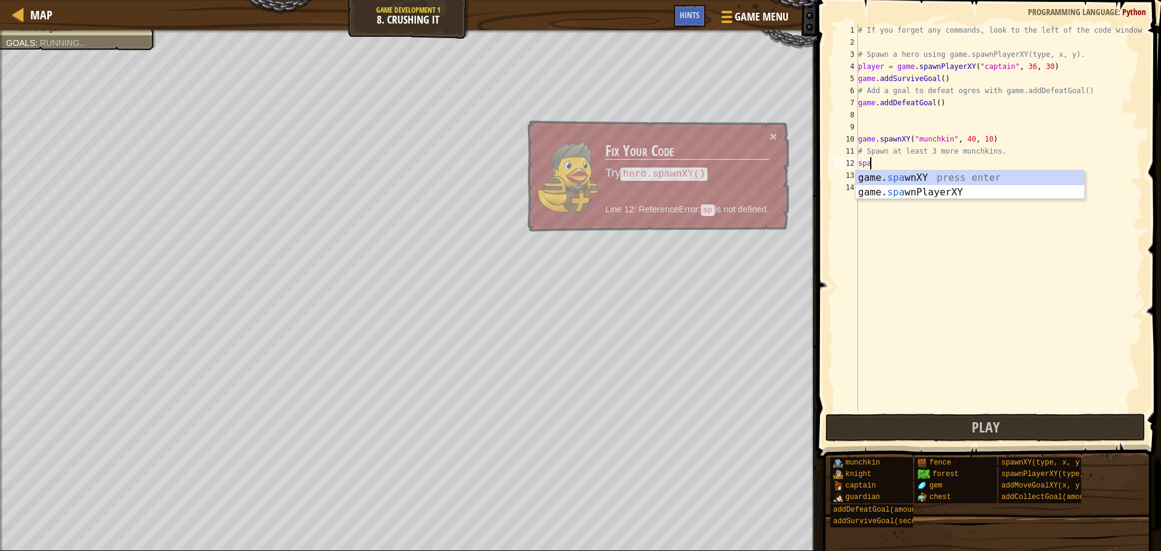
scroll to position [5, 1]
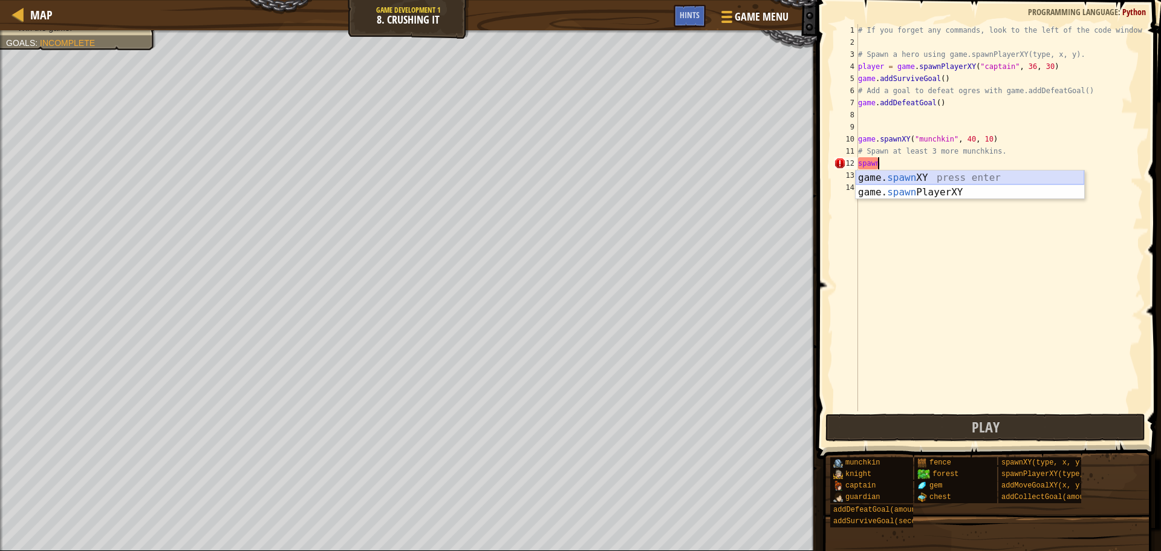
click at [908, 175] on div "game. spawn XY press enter game. spawn PlayerXY press enter" at bounding box center [969, 199] width 228 height 58
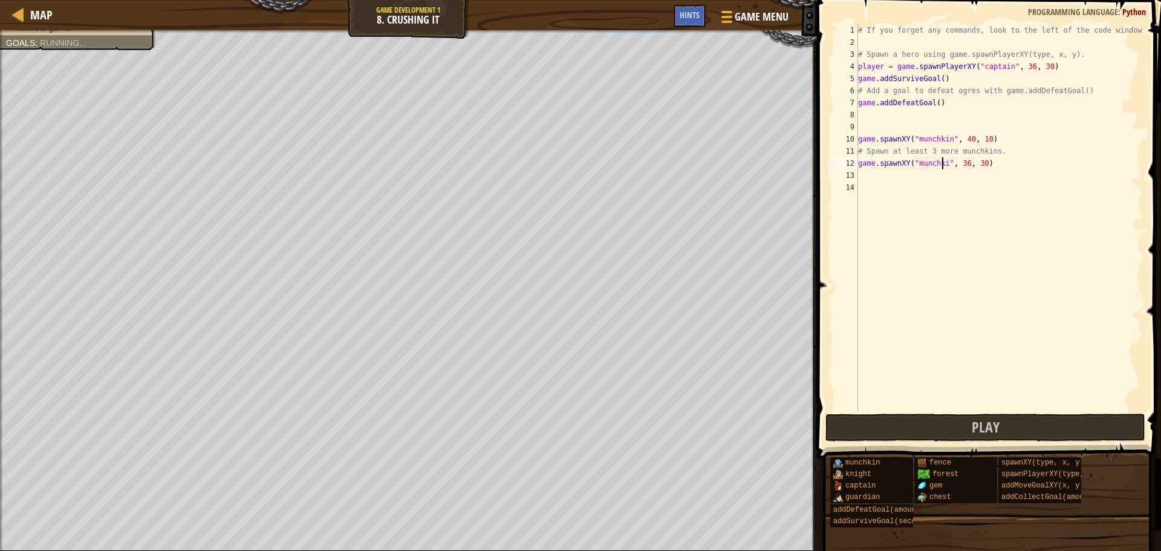
type textarea "game.spawnXY("munchkin", 36, 30)"
click at [903, 173] on div "# If you forget any commands, look to the left of the code window! # Spawn a he…" at bounding box center [998, 229] width 287 height 411
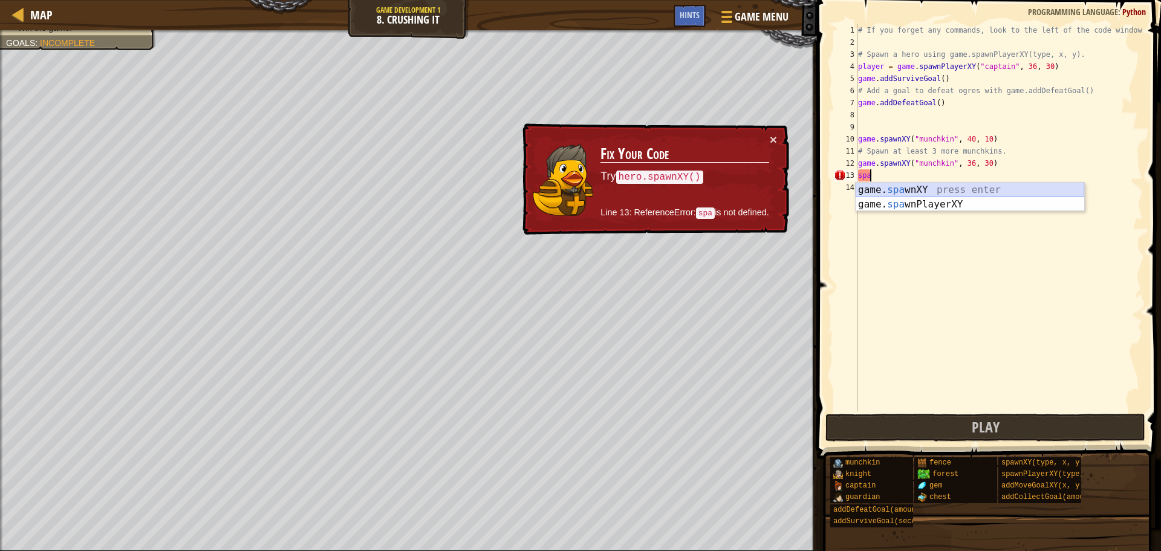
click at [962, 189] on div "game. spa wnXY press enter game. spa wnPlayerXY press enter" at bounding box center [969, 212] width 228 height 58
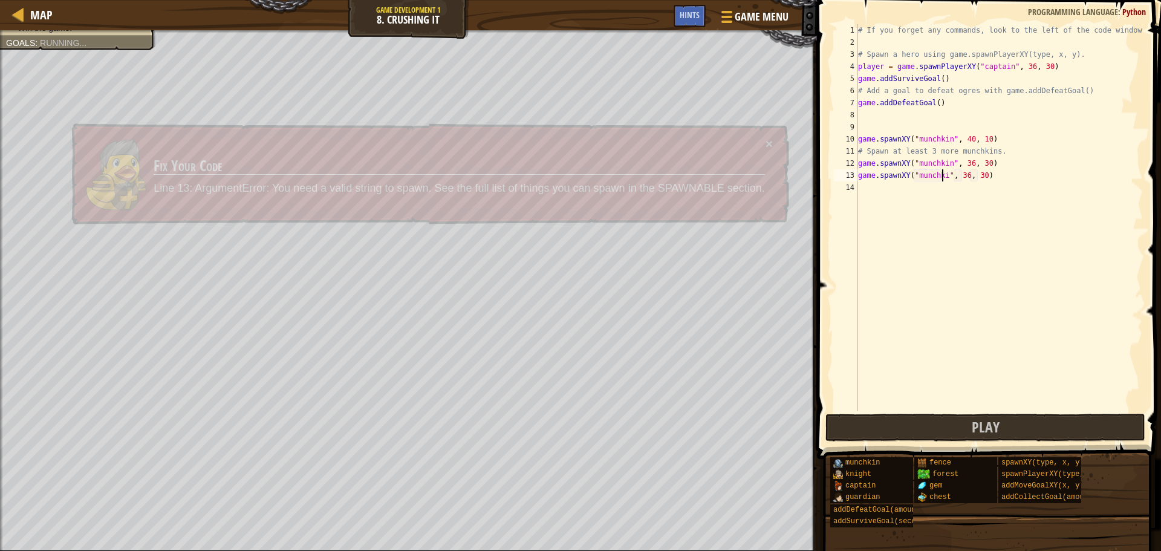
scroll to position [5, 7]
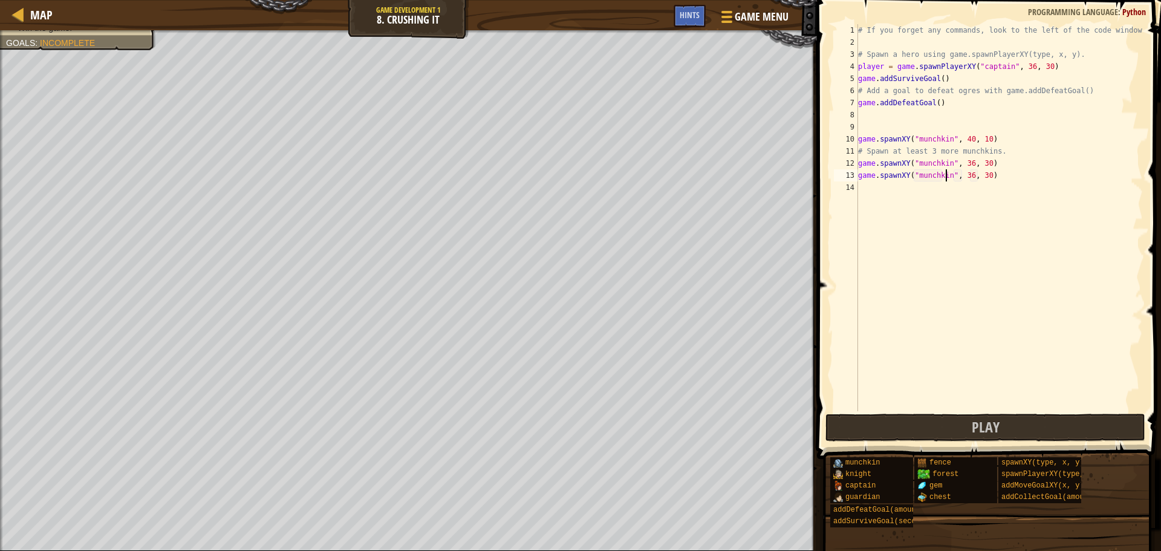
click at [964, 172] on div "# If you forget any commands, look to the left of the code window! # Spawn a he…" at bounding box center [998, 229] width 287 height 411
type textarea "game.spawnXY("munchkin", 30, 30)"
click at [872, 186] on div "# If you forget any commands, look to the left of the code window! # Spawn a he…" at bounding box center [998, 229] width 287 height 411
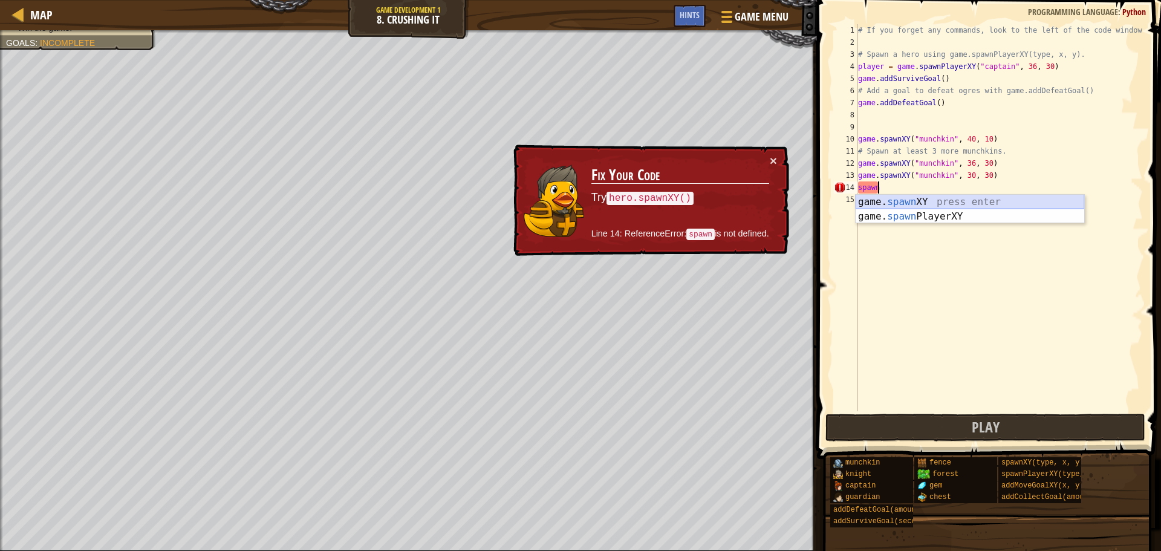
drag, startPoint x: 869, startPoint y: 201, endPoint x: 899, endPoint y: 196, distance: 30.5
click at [869, 201] on div "game. spawn XY press enter game. spawn PlayerXY press enter" at bounding box center [969, 224] width 228 height 58
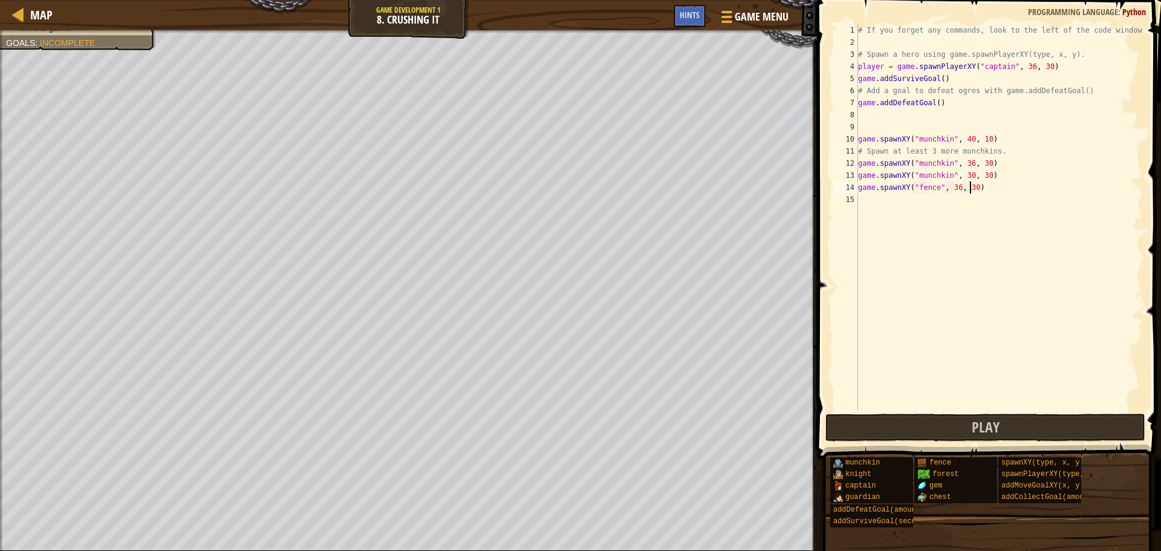
click at [970, 185] on div "# If you forget any commands, look to the left of the code window! # Spawn a he…" at bounding box center [998, 229] width 287 height 411
click at [935, 188] on div "# If you forget any commands, look to the left of the code window! # Spawn a he…" at bounding box center [998, 229] width 287 height 411
type textarea "game.spawnXY("munchkin", 36, 36)"
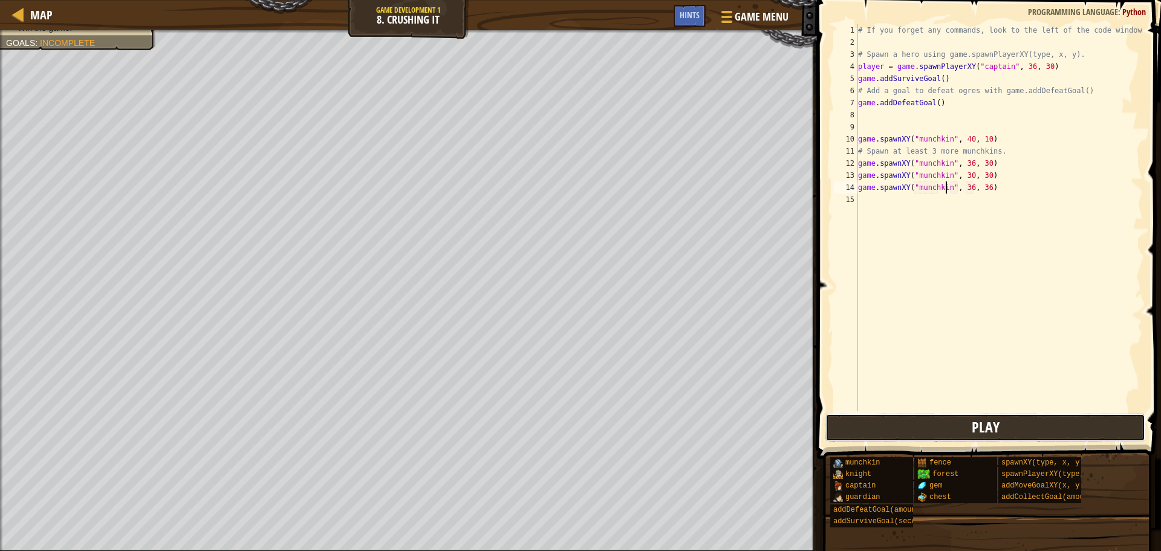
click at [869, 420] on button "Play" at bounding box center [985, 427] width 320 height 28
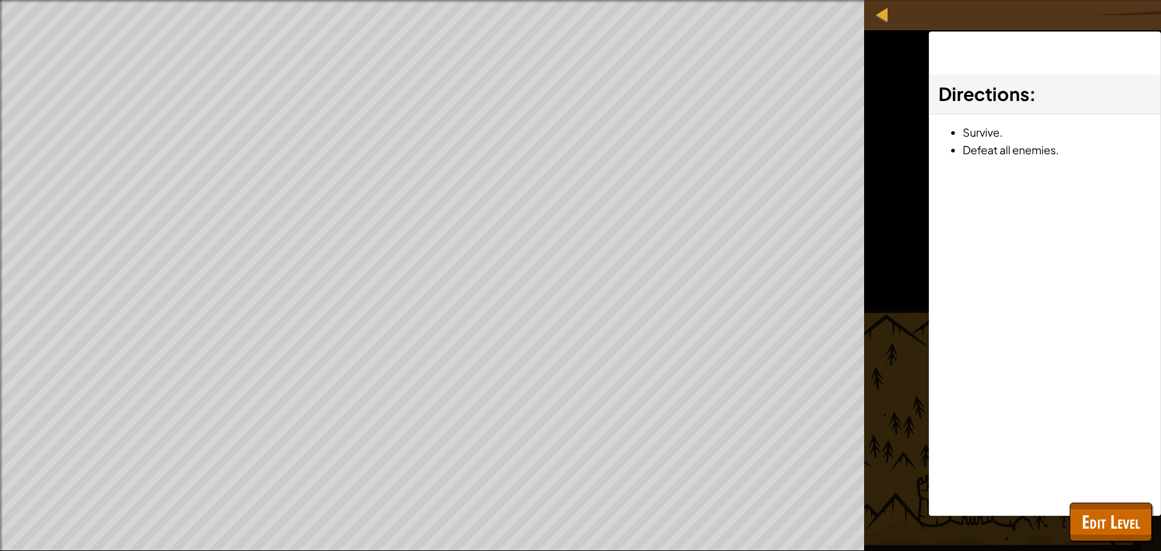
click at [869, 384] on div "Spawn a hero. Add a goal to defeat the ogres. Spawn at least 3 more munchkins. …" at bounding box center [580, 275] width 1161 height 551
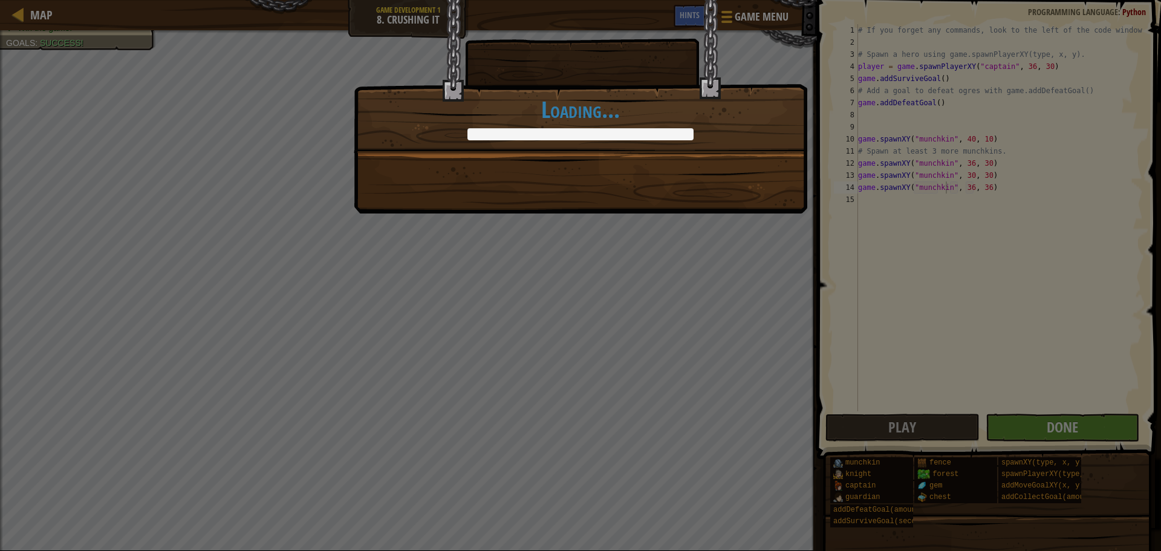
click at [1055, 424] on div "When you have a giant war club, every problem looks like a munchkin. +0 +0 Cont…" at bounding box center [580, 275] width 1161 height 551
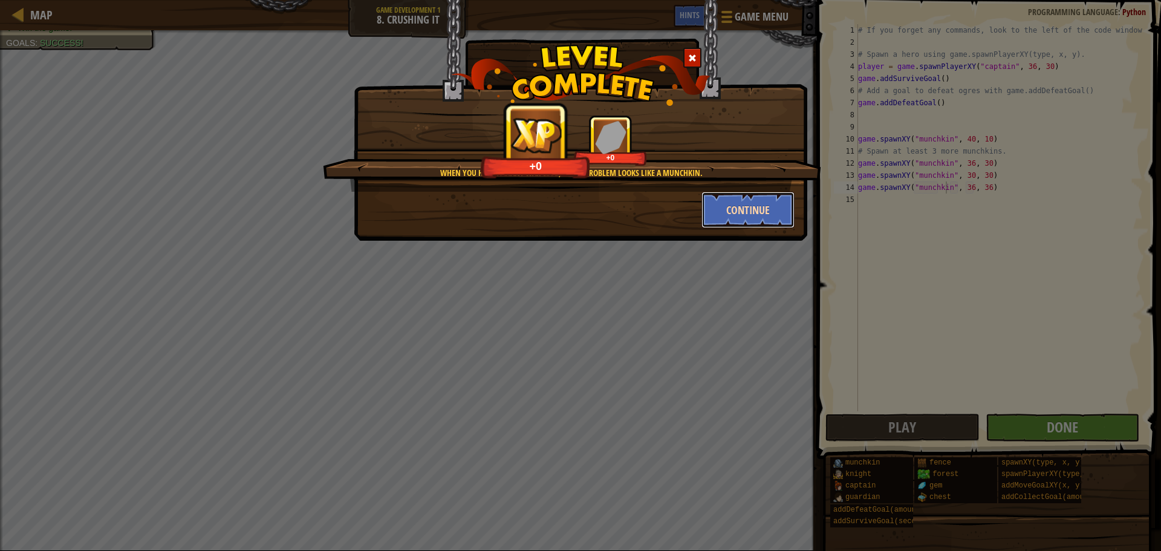
click at [743, 204] on button "Continue" at bounding box center [748, 210] width 94 height 36
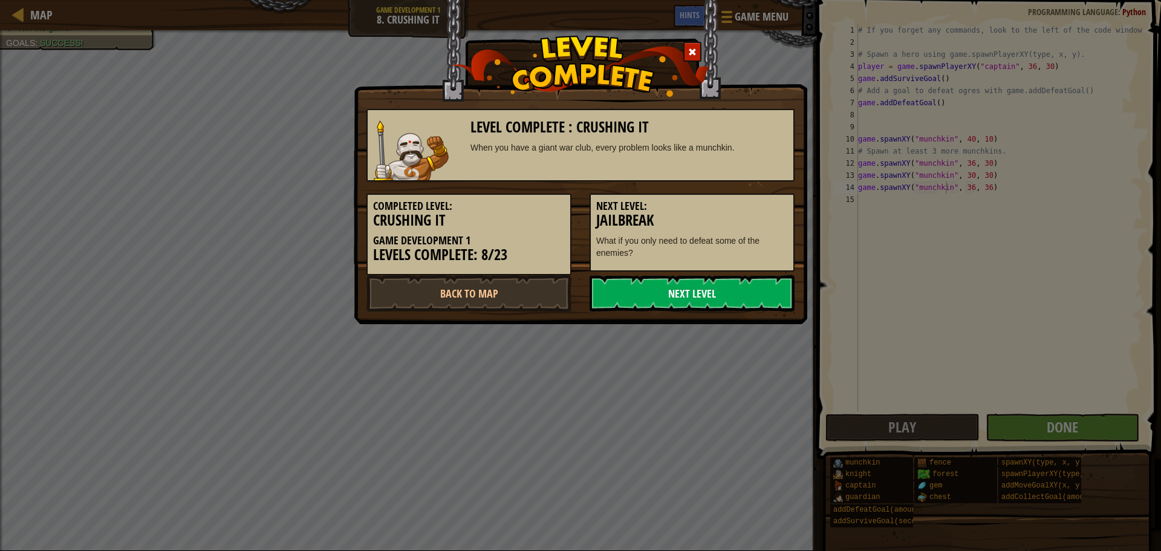
click at [737, 290] on link "Next Level" at bounding box center [691, 293] width 205 height 36
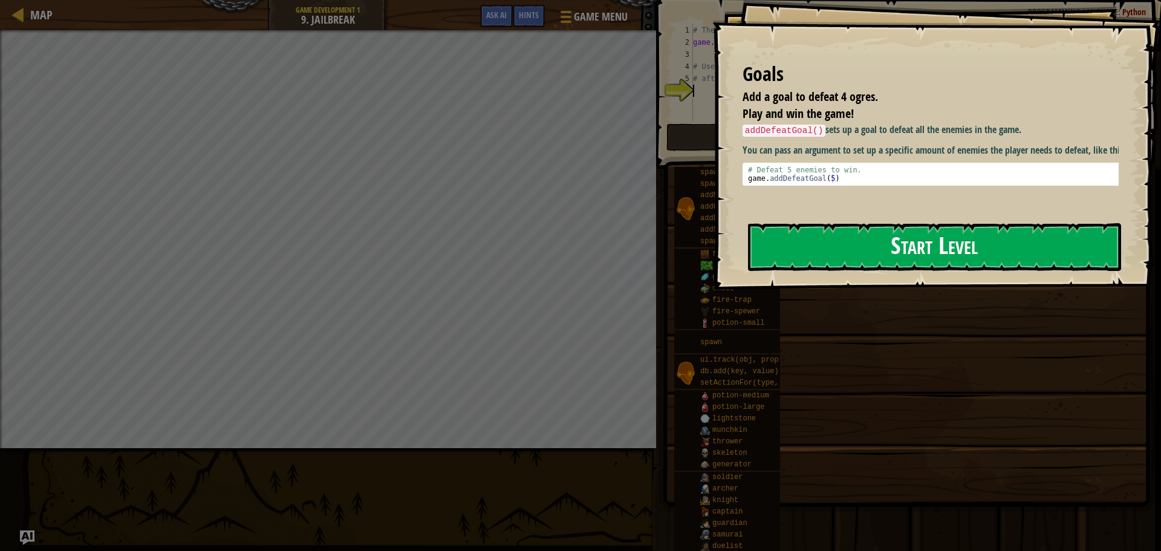
click at [917, 247] on button "Start Level" at bounding box center [934, 247] width 373 height 48
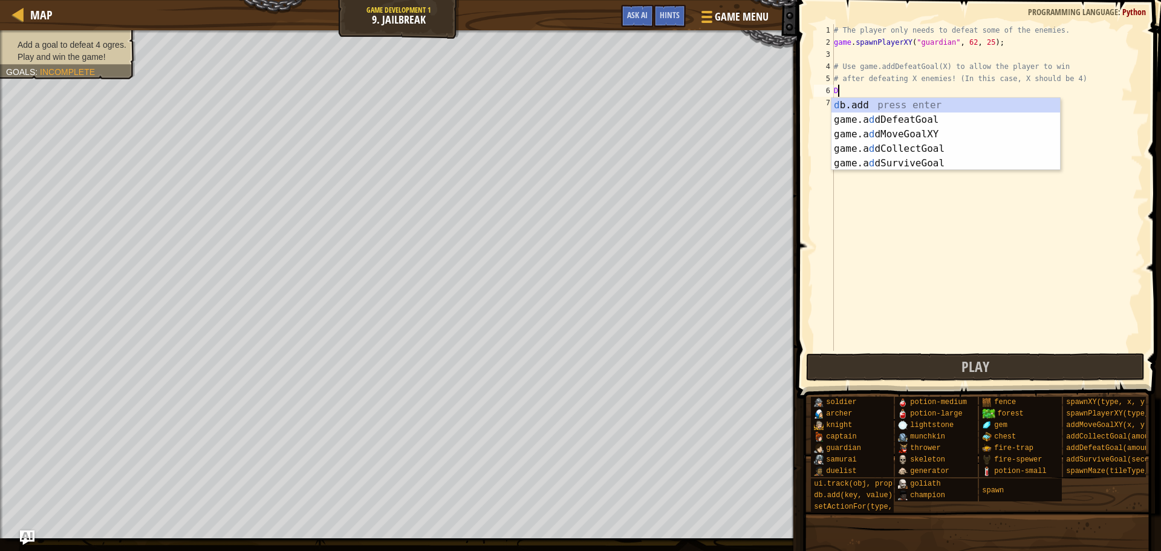
scroll to position [5, 0]
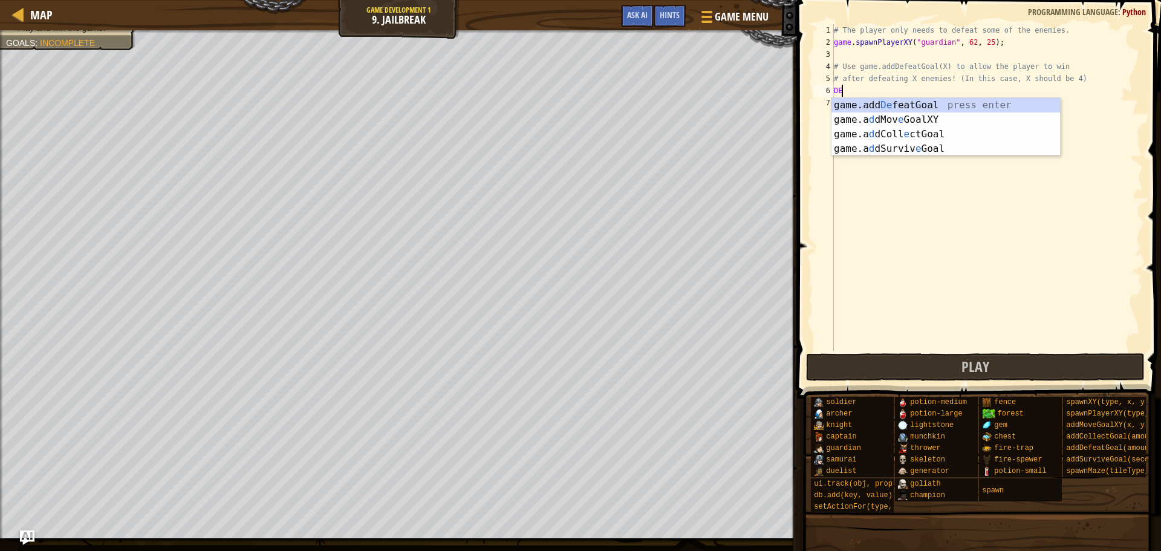
type textarea "DEF"
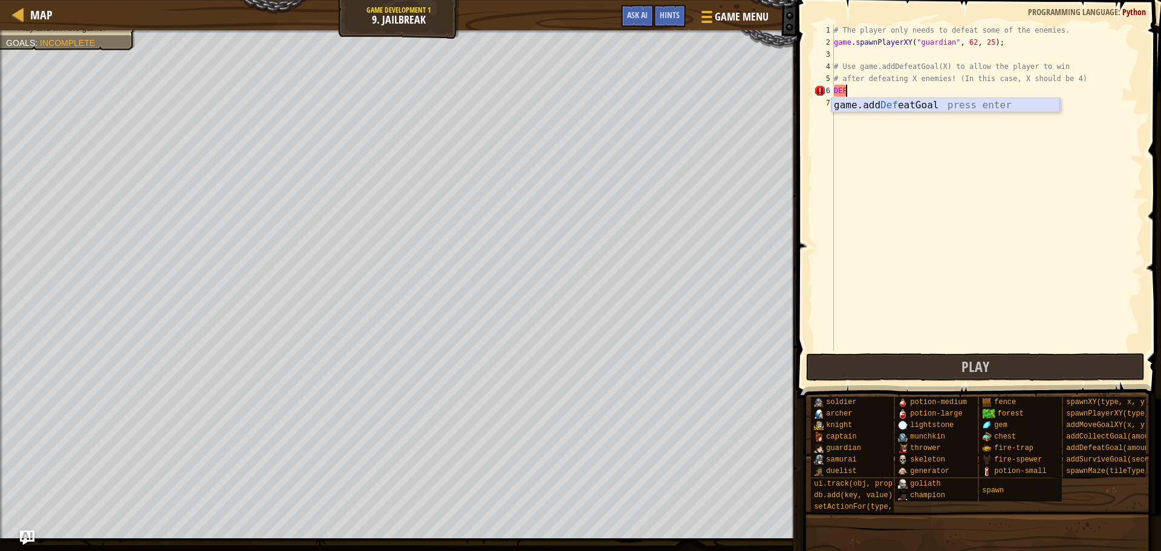
click at [882, 105] on div "game.add Def eatGoal press enter" at bounding box center [945, 120] width 228 height 44
click at [908, 90] on div "# The player only needs to defeat some of the enemies. game . spawnPlayerXY ( "…" at bounding box center [986, 199] width 311 height 351
type textarea "game.addDefeatGoal(4)"
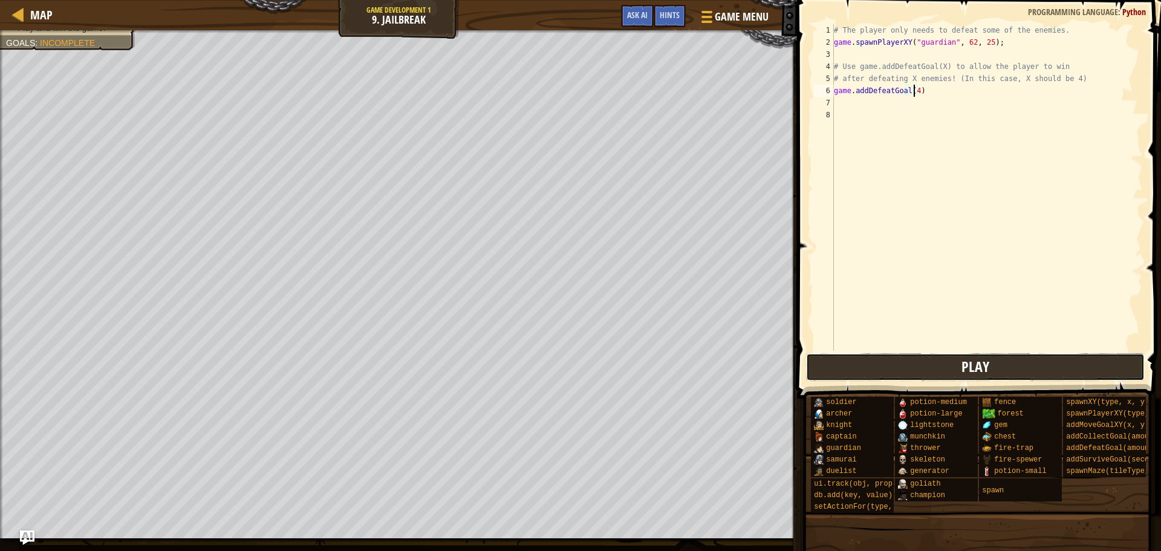
click at [980, 368] on span "Play" at bounding box center [975, 366] width 28 height 19
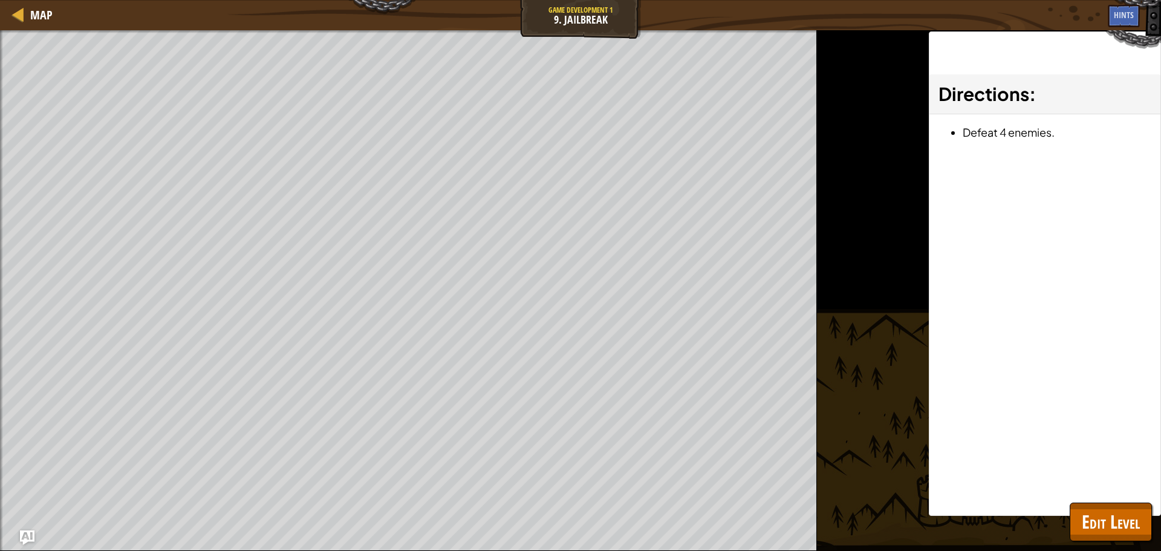
drag, startPoint x: 976, startPoint y: 322, endPoint x: 834, endPoint y: 342, distance: 143.4
click at [888, 334] on div "Map Game Development 1 9. Jailbreak Game Menu Done Hints Ask AI 1 ההההההההההההה…" at bounding box center [580, 275] width 1161 height 551
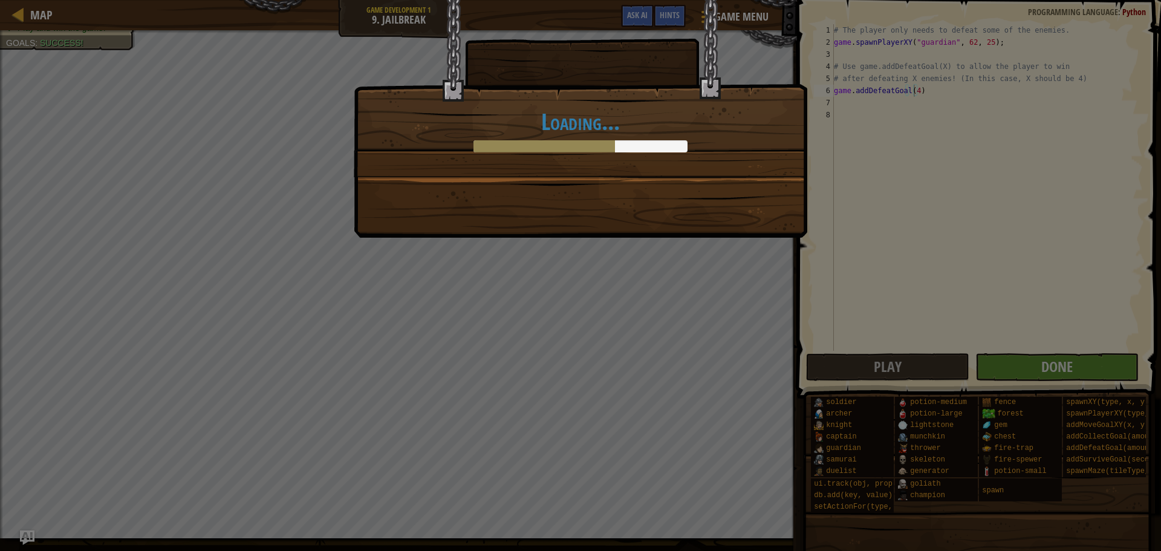
click at [1033, 363] on div "Loading..." at bounding box center [580, 275] width 1161 height 551
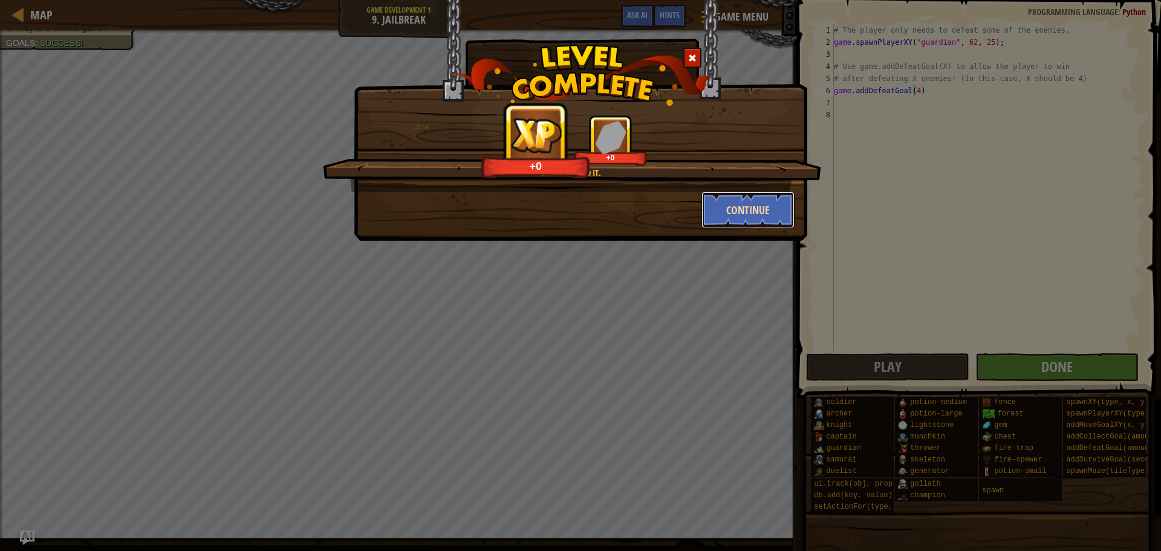
click at [742, 216] on button "Continue" at bounding box center [748, 210] width 94 height 36
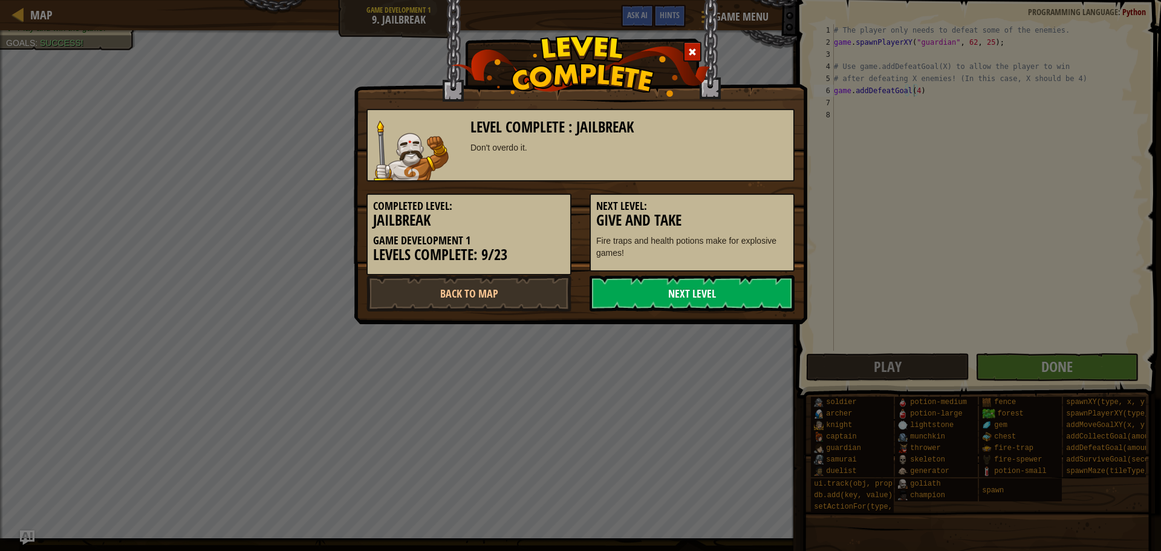
drag, startPoint x: 682, startPoint y: 293, endPoint x: 675, endPoint y: 291, distance: 6.9
click at [680, 293] on link "Next Level" at bounding box center [691, 293] width 205 height 36
click at [650, 282] on link "Next Level" at bounding box center [691, 293] width 205 height 36
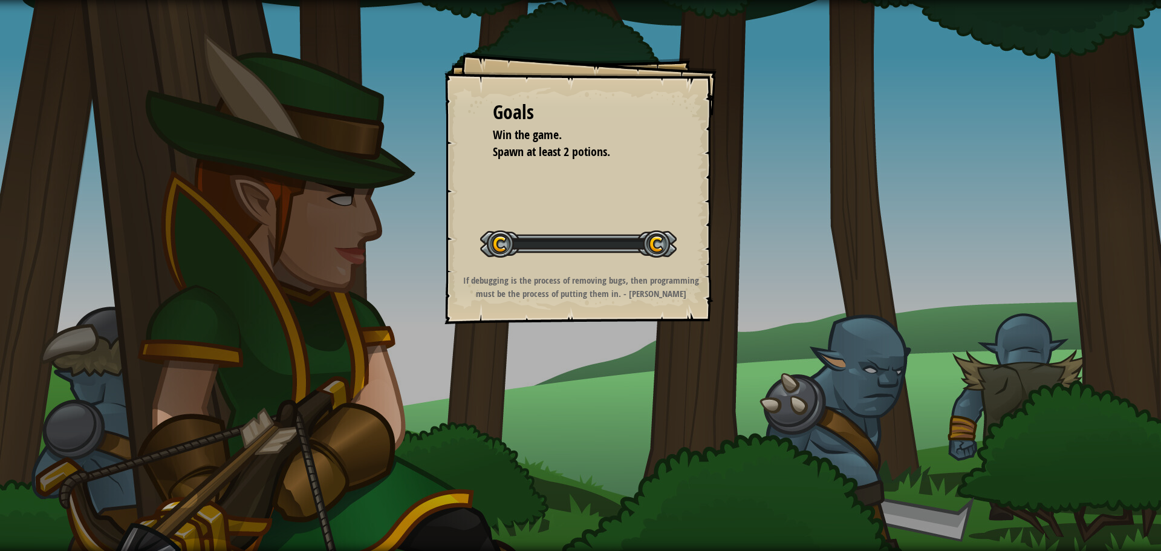
click at [668, 286] on strong "If debugging is the process of removing bugs, then programming must be the proc…" at bounding box center [581, 286] width 236 height 25
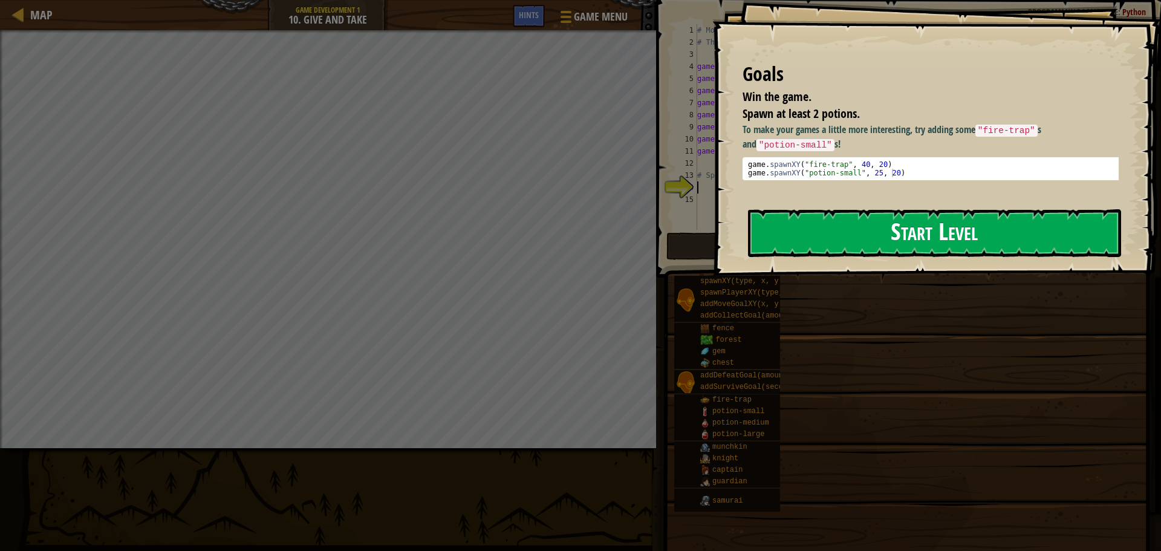
click at [1016, 235] on button "Start Level" at bounding box center [934, 233] width 373 height 48
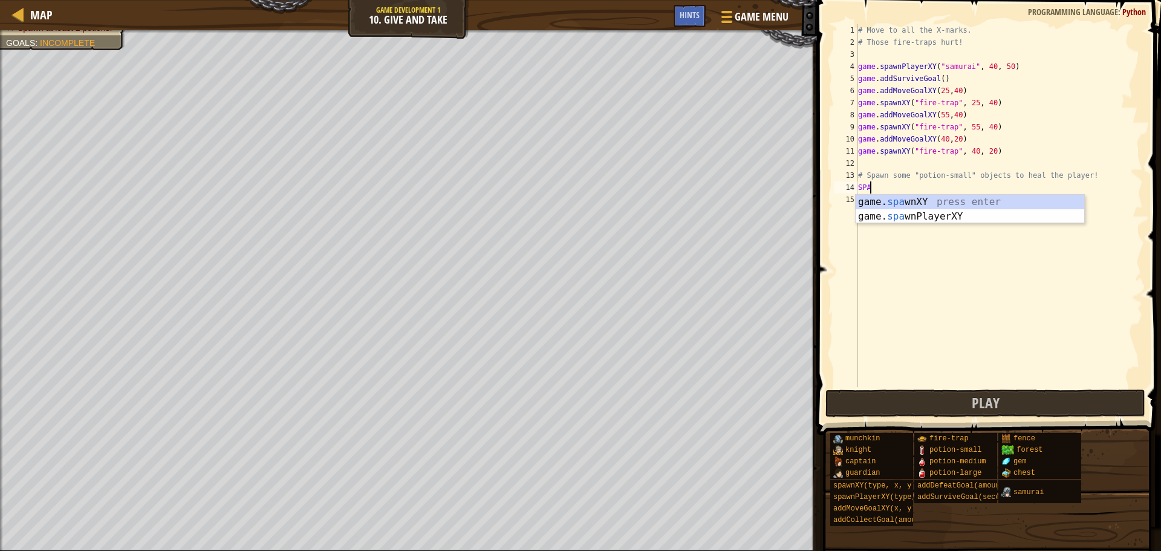
scroll to position [5, 1]
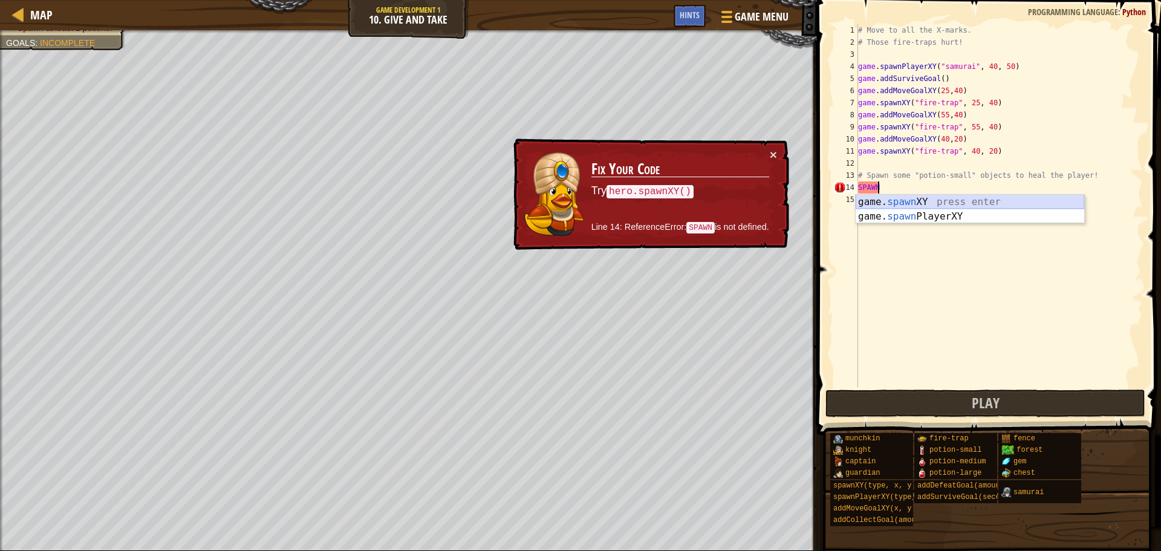
click at [916, 197] on div "game. spawn XY press enter game. spawn PlayerXY press enter" at bounding box center [969, 224] width 228 height 58
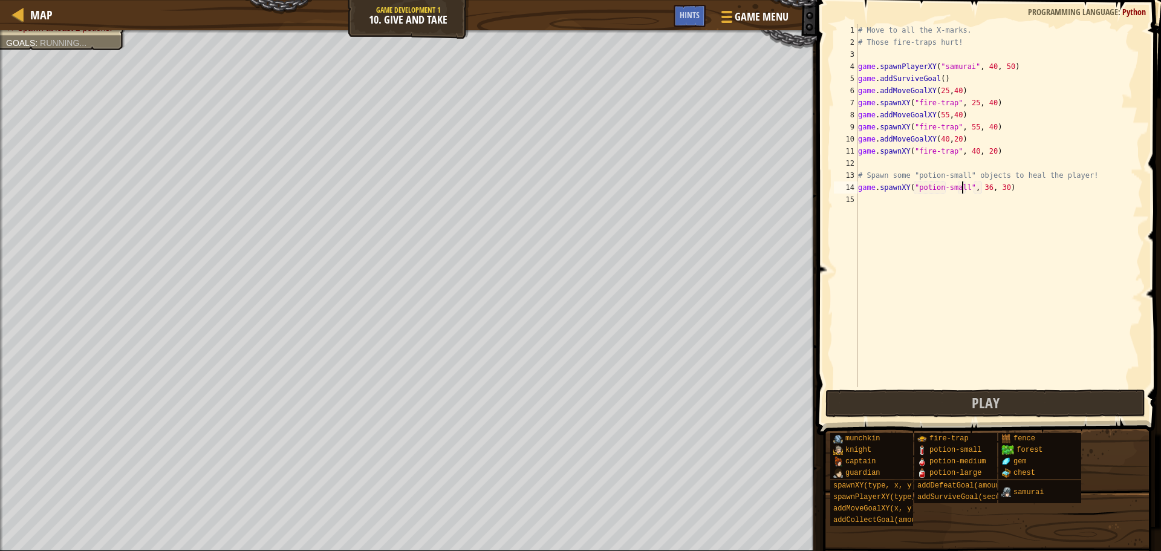
scroll to position [5, 8]
type textarea "game.spawnXY("potion-small", 36, 30)"
click at [893, 391] on button "Play" at bounding box center [985, 403] width 320 height 28
click at [893, 202] on div "# Move to all the X-marks. # Those fire-traps hurt! game . spawnPlayerXY ( "sam…" at bounding box center [998, 217] width 287 height 387
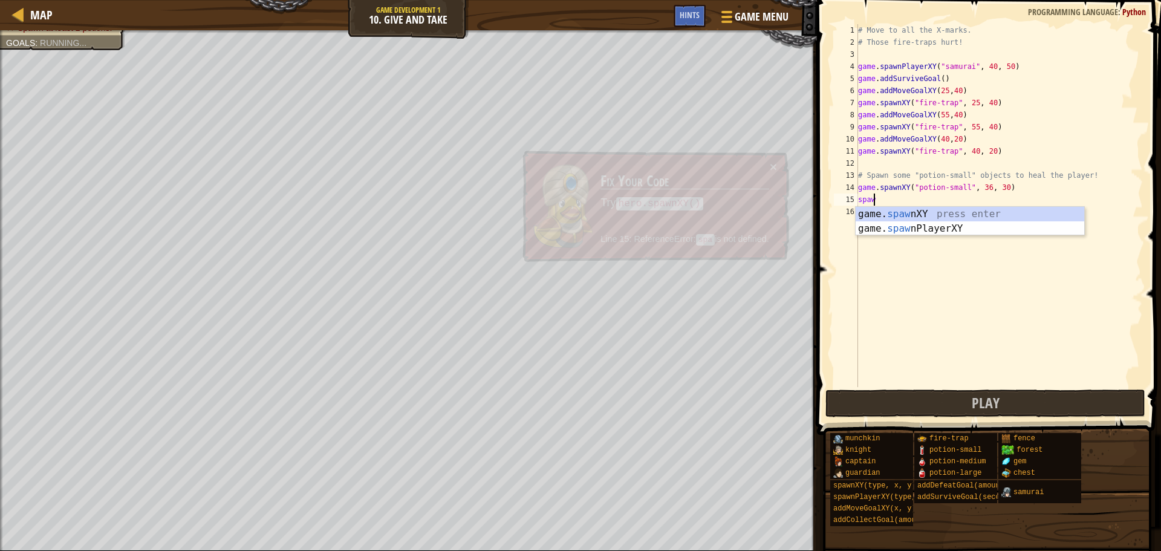
scroll to position [5, 1]
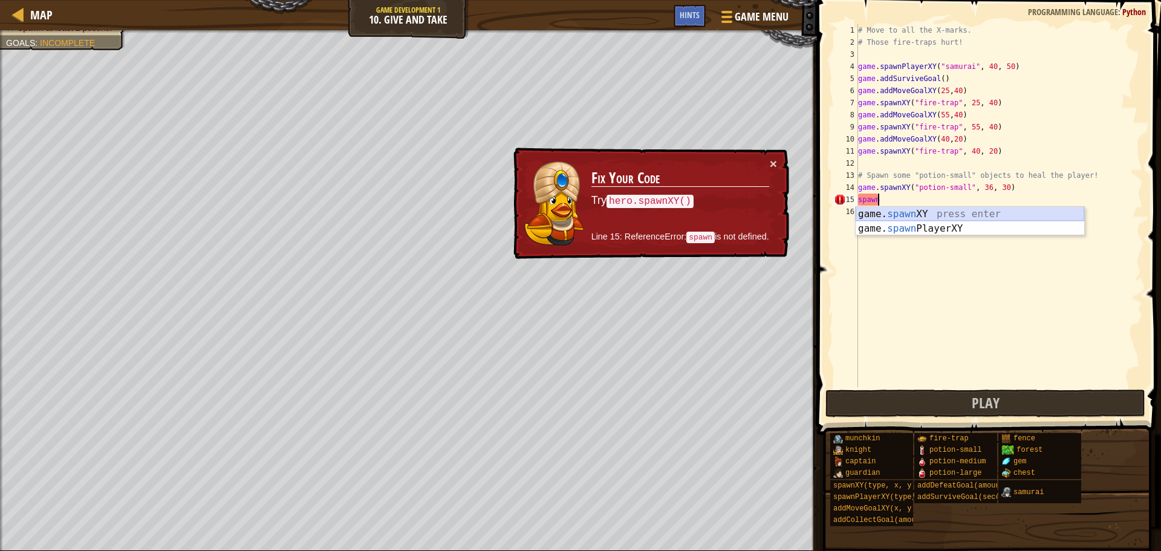
click at [887, 209] on div "game. spawn XY press enter game. spawn PlayerXY press enter" at bounding box center [969, 236] width 228 height 58
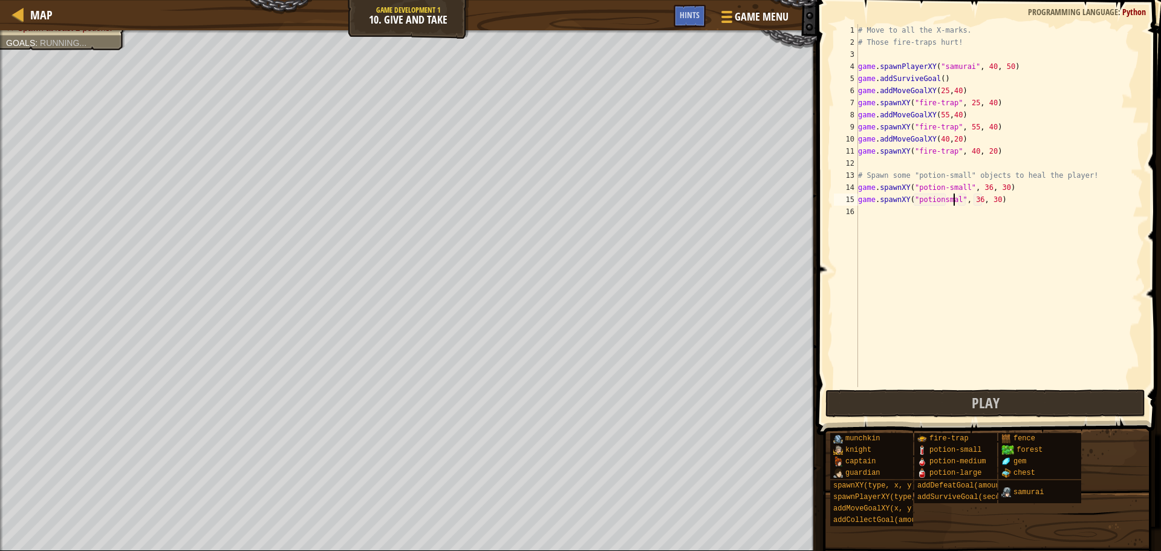
scroll to position [5, 8]
click at [939, 199] on div "# Move to all the X-marks. # Those fire-traps hurt! game . spawnPlayerXY ( "sam…" at bounding box center [998, 217] width 287 height 387
type textarea "game.spawnXY("potion-small", 36, 30)"
click at [901, 221] on div "# Move to all the X-marks. # Those fire-traps hurt! game . spawnPlayerXY ( "sam…" at bounding box center [998, 217] width 287 height 387
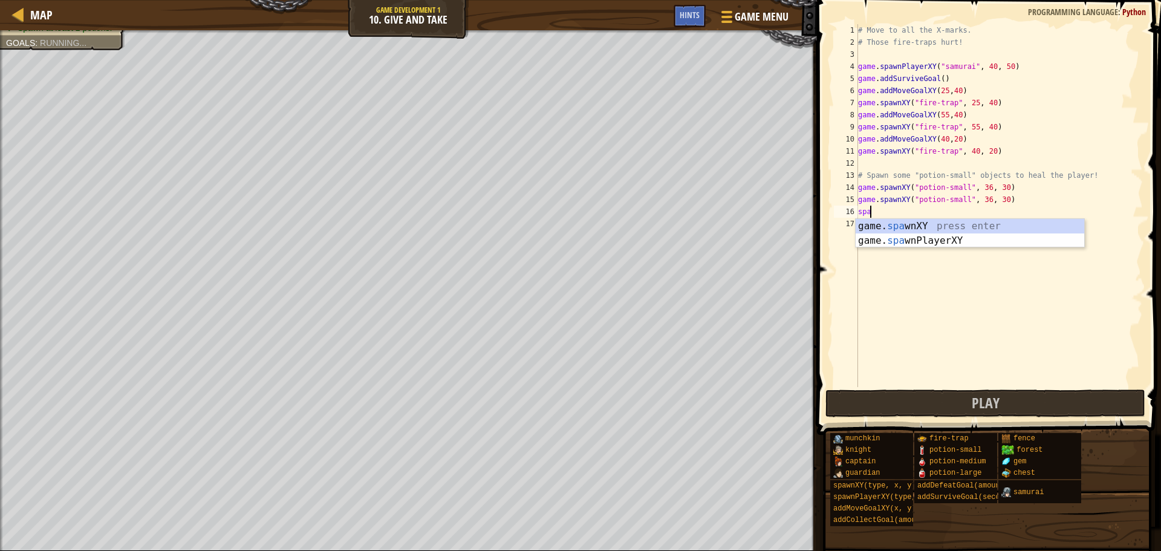
scroll to position [5, 1]
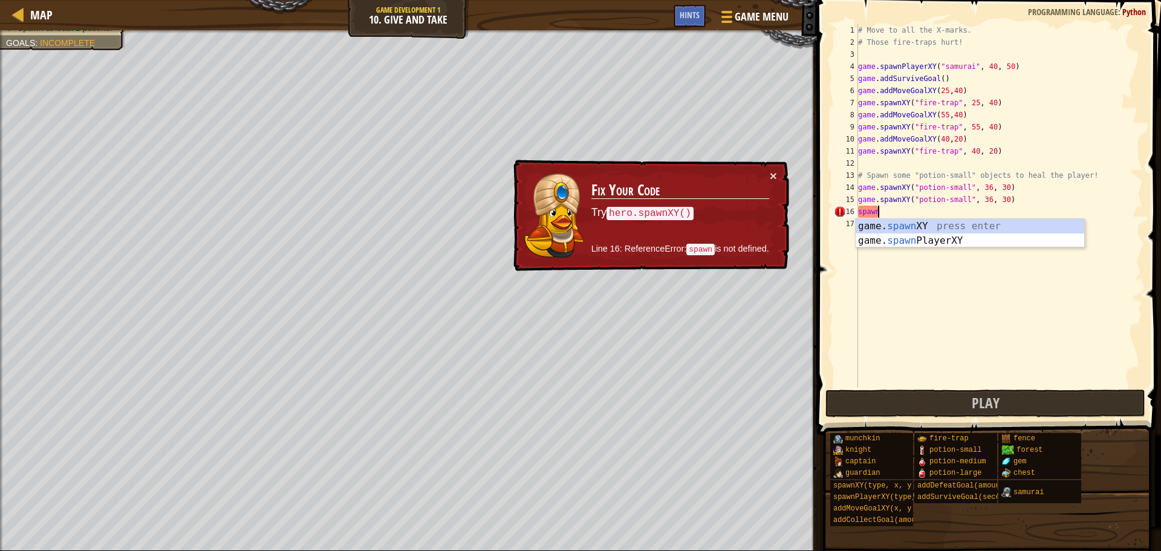
click at [901, 221] on div "game. spawn XY press enter game. spawn PlayerXY press enter" at bounding box center [969, 248] width 228 height 58
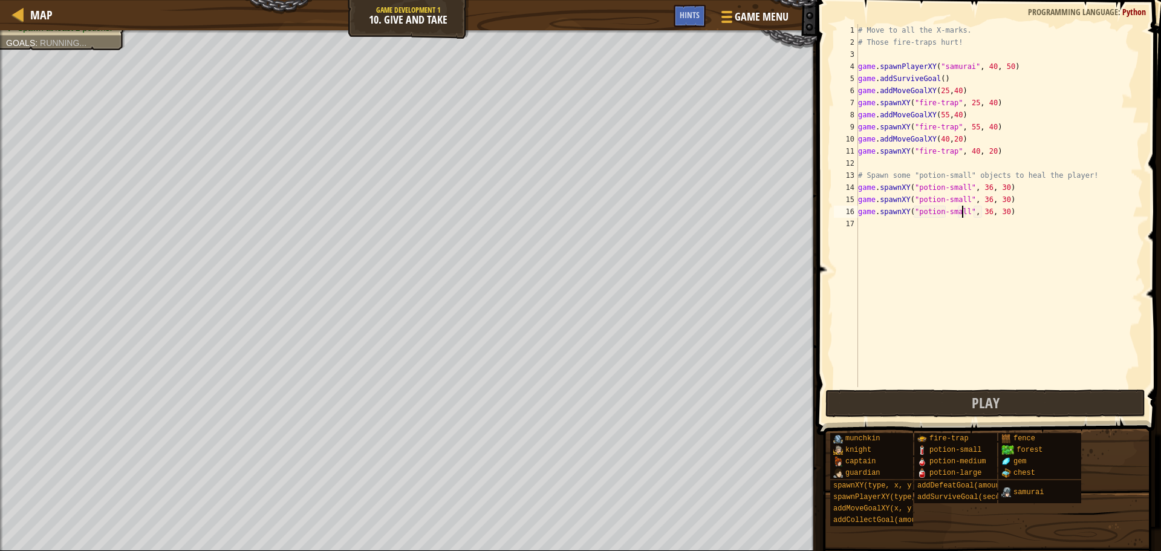
scroll to position [5, 8]
click at [944, 401] on button "Play" at bounding box center [985, 403] width 320 height 28
click at [982, 212] on div "# Move to all the X-marks. # Those fire-traps hurt! game . spawnPlayerXY ( "sam…" at bounding box center [998, 217] width 287 height 387
click at [978, 198] on div "# Move to all the X-marks. # Those fire-traps hurt! game . spawnPlayerXY ( "sam…" at bounding box center [998, 217] width 287 height 387
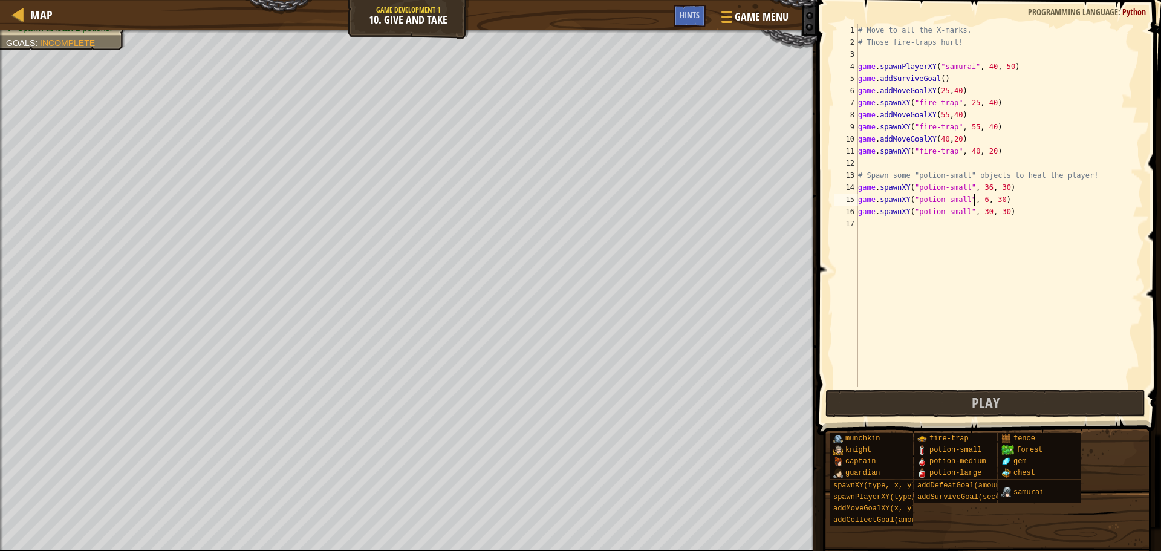
scroll to position [5, 10]
type textarea "game.spawnXY("potion-small", 26, 30)"
click at [904, 401] on button "Play" at bounding box center [985, 403] width 320 height 28
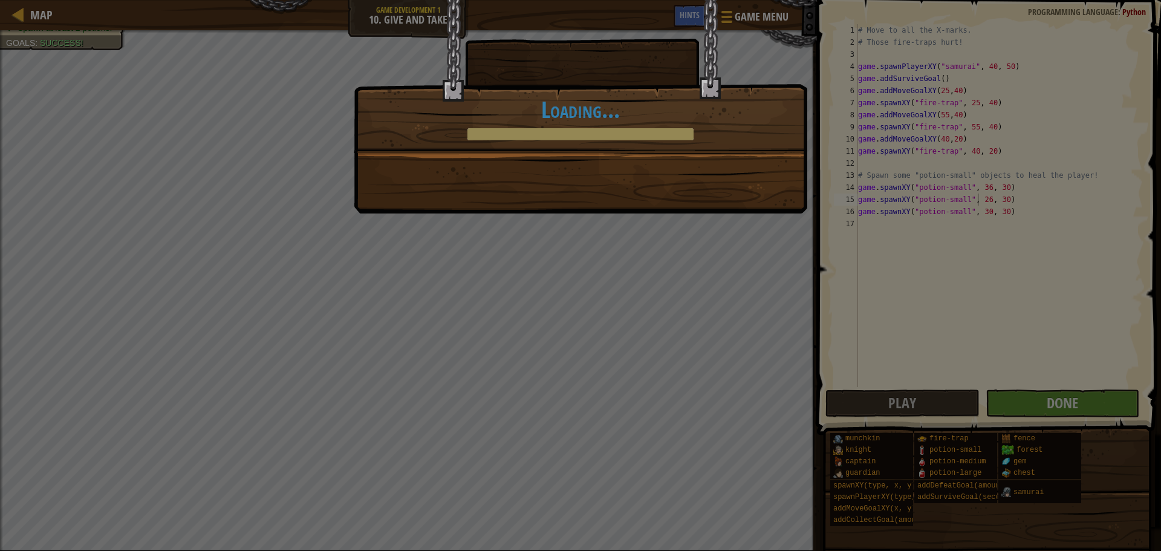
click at [1056, 404] on div "Mmm, cherry flavor potion. +0 +0 Continue Loading..." at bounding box center [580, 275] width 1161 height 551
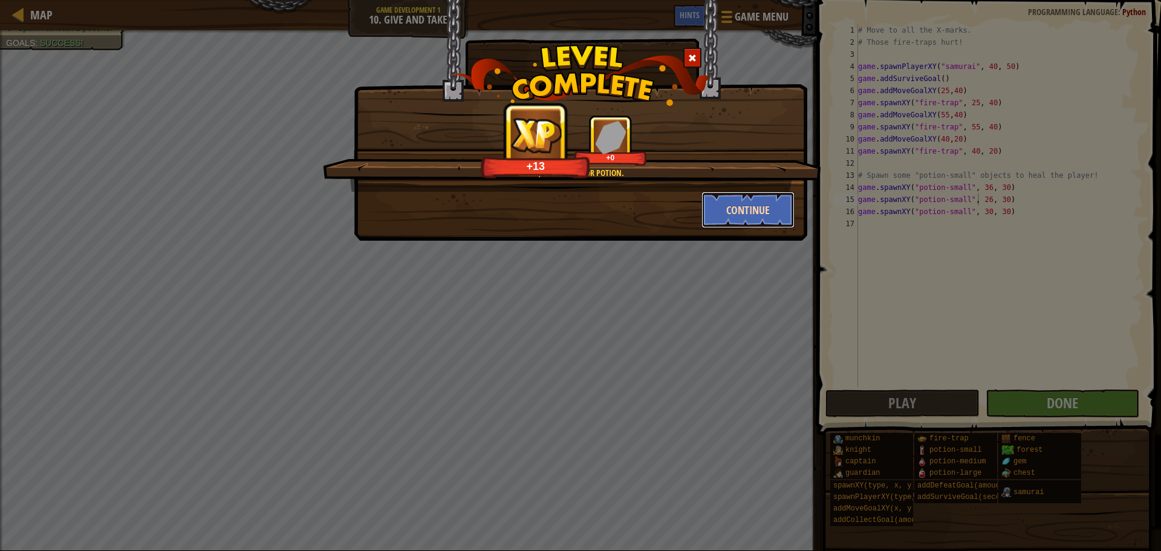
click at [748, 203] on button "Continue" at bounding box center [748, 210] width 94 height 36
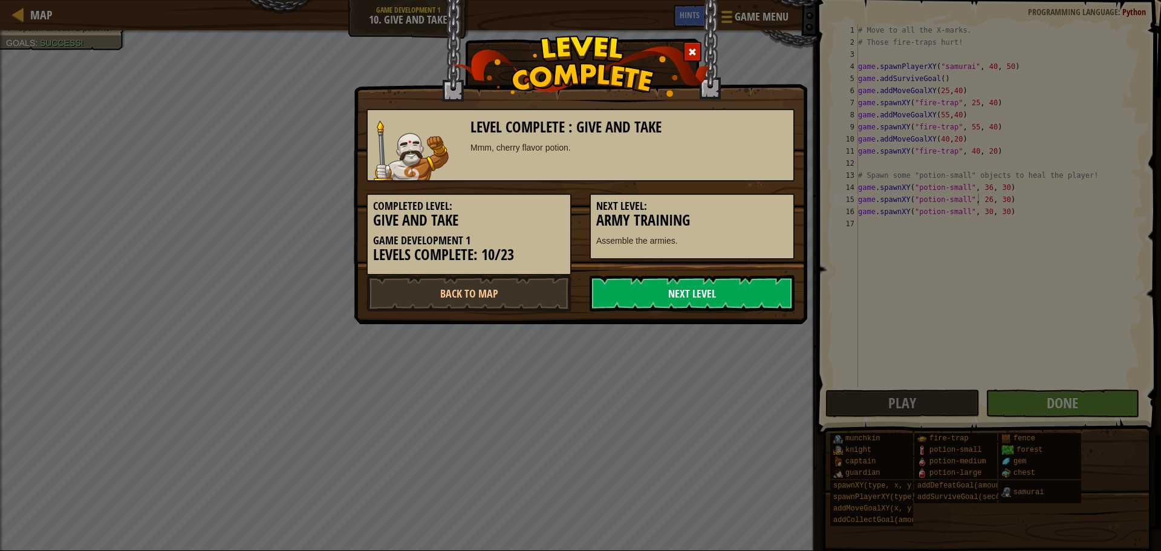
click at [724, 281] on link "Next Level" at bounding box center [691, 293] width 205 height 36
